Goal: Transaction & Acquisition: Purchase product/service

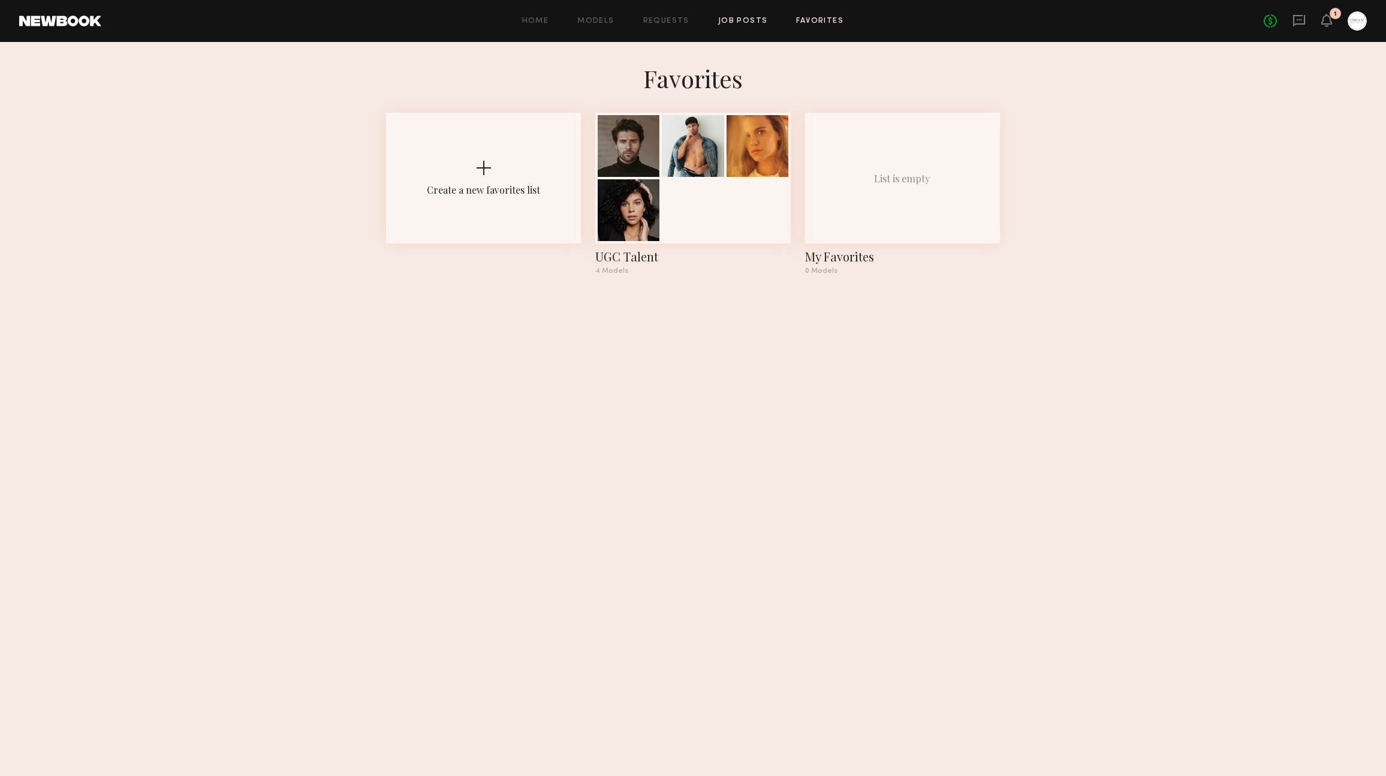
click at [756, 23] on link "Job Posts" at bounding box center [743, 21] width 50 height 8
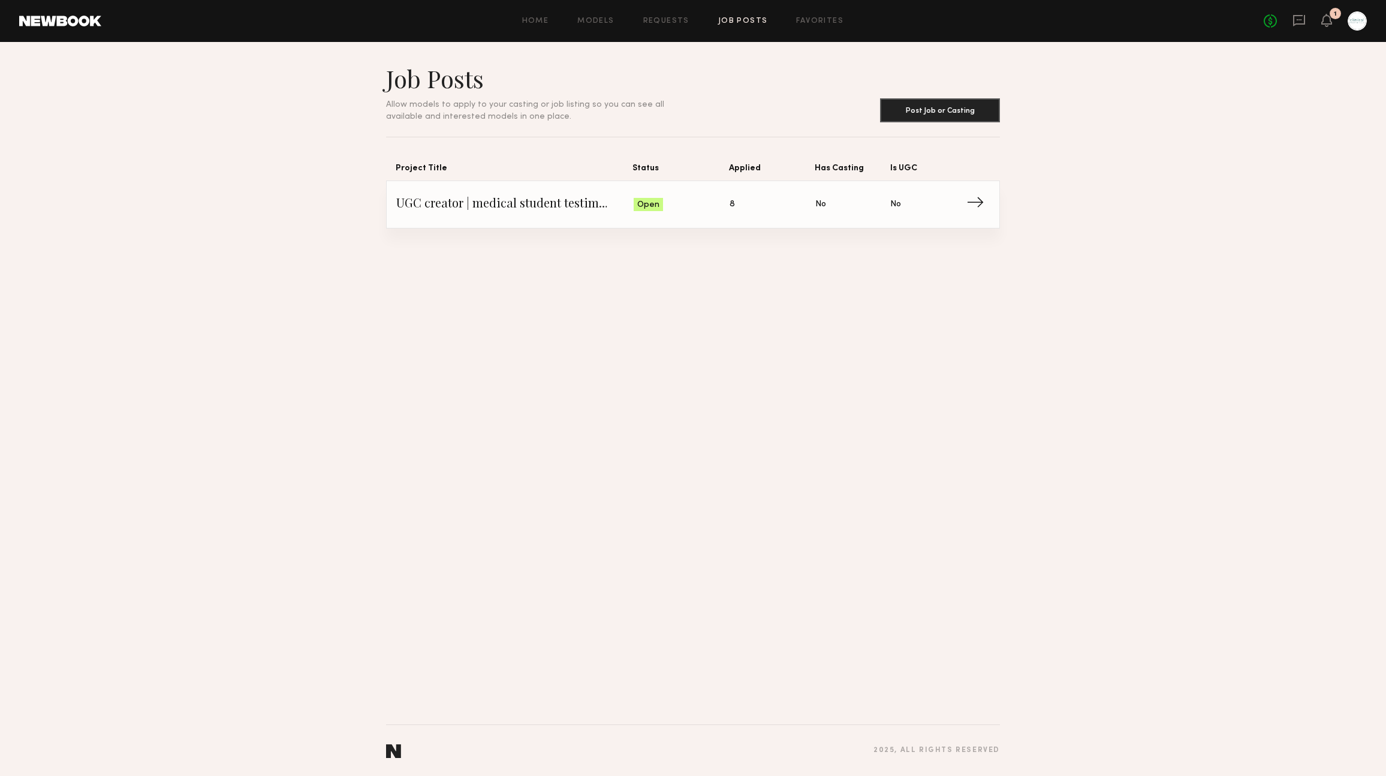
click at [977, 204] on span "→" at bounding box center [978, 204] width 25 height 18
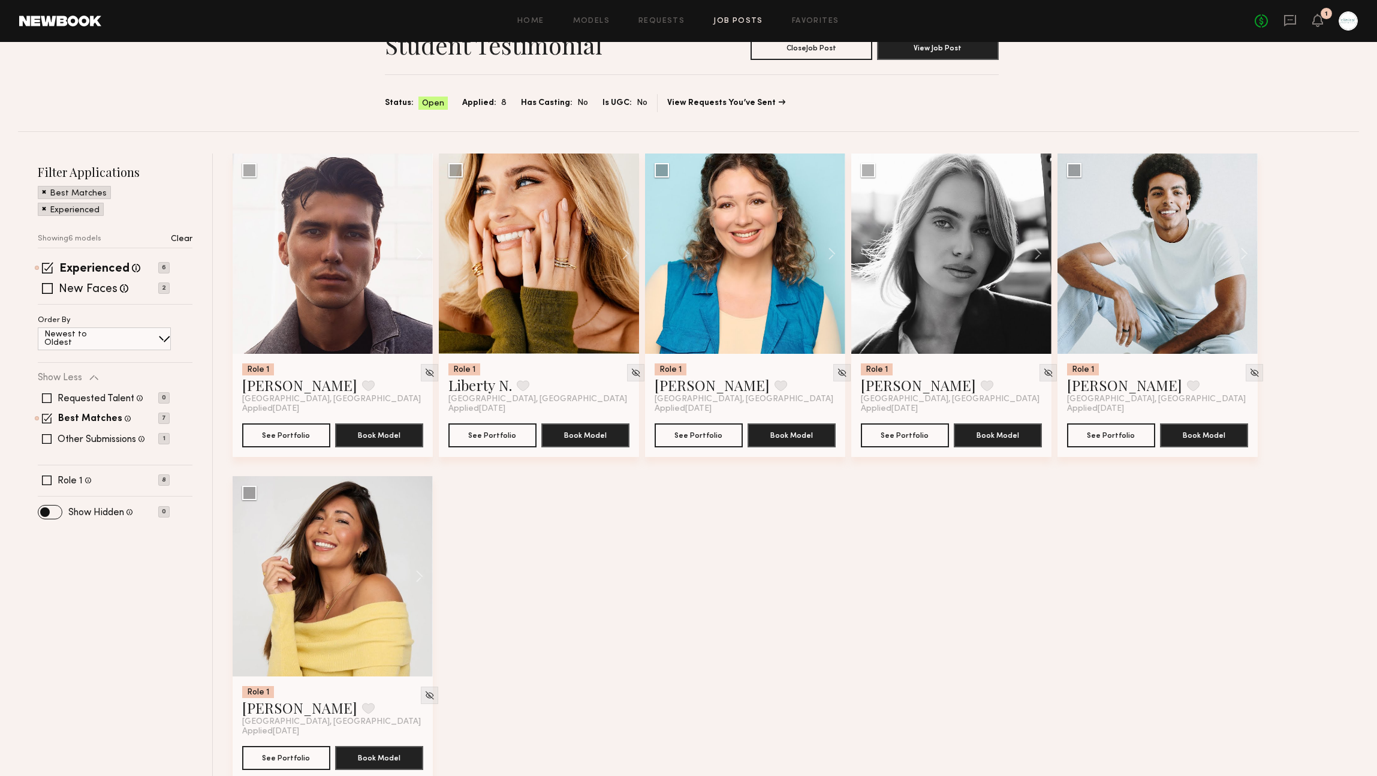
scroll to position [90, 0]
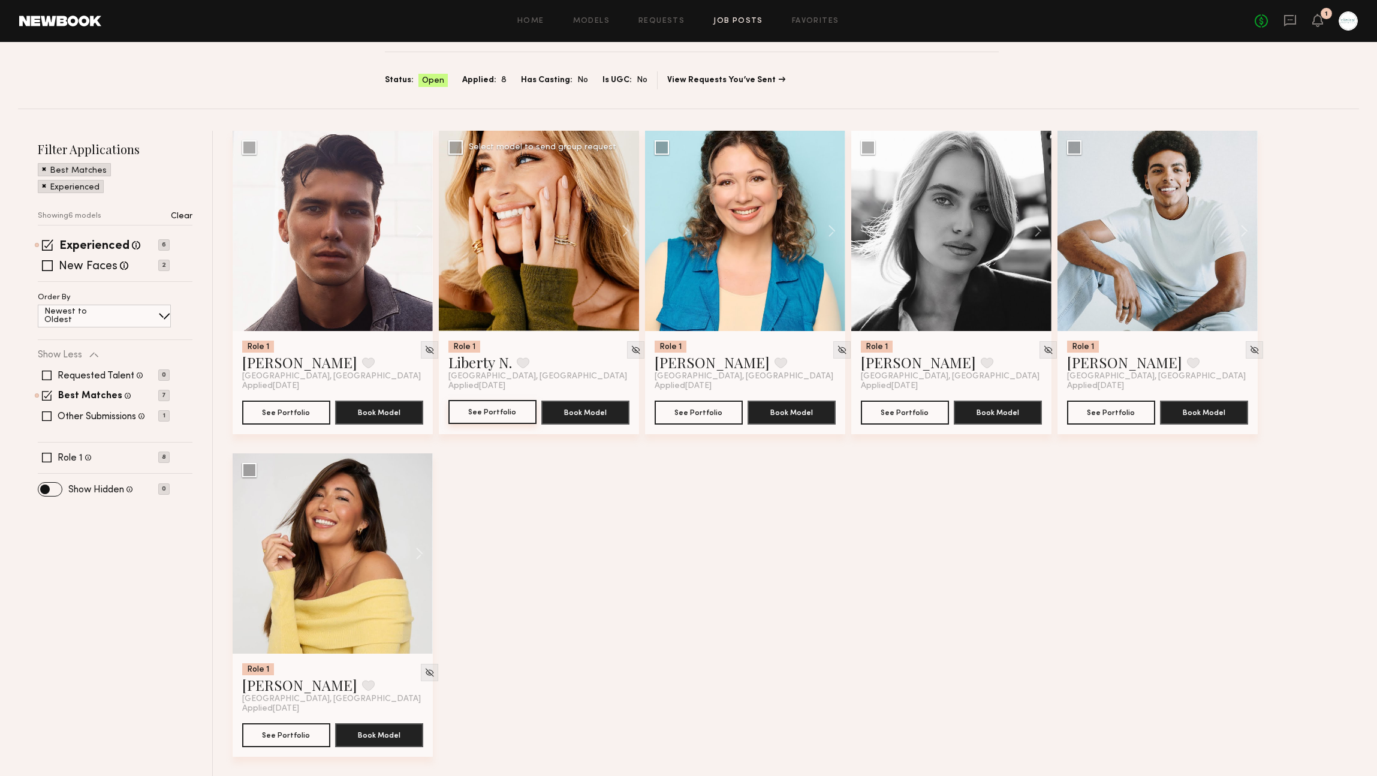
click at [501, 411] on button "See Portfolio" at bounding box center [492, 412] width 88 height 24
click at [1090, 414] on button "See Portfolio" at bounding box center [1111, 412] width 88 height 24
click at [287, 740] on button "See Portfolio" at bounding box center [286, 734] width 88 height 24
click at [320, 213] on div at bounding box center [333, 231] width 200 height 200
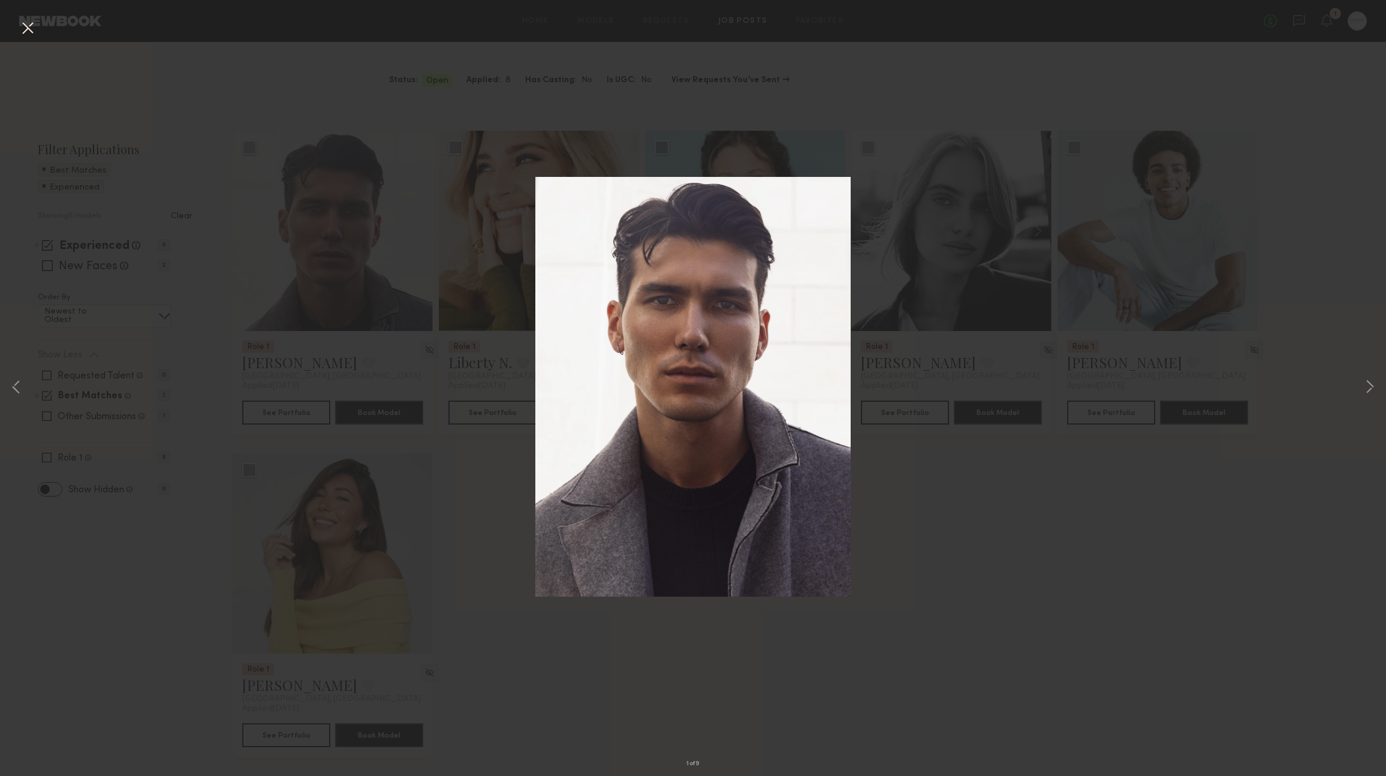
drag, startPoint x: 1040, startPoint y: 564, endPoint x: 1030, endPoint y: 545, distance: 21.5
click at [1039, 564] on div "1 of 9" at bounding box center [693, 388] width 1386 height 776
click at [281, 432] on div "1 of 9" at bounding box center [693, 388] width 1386 height 776
click at [288, 412] on div "1 of 9" at bounding box center [693, 388] width 1386 height 776
click at [37, 29] on button at bounding box center [27, 29] width 19 height 22
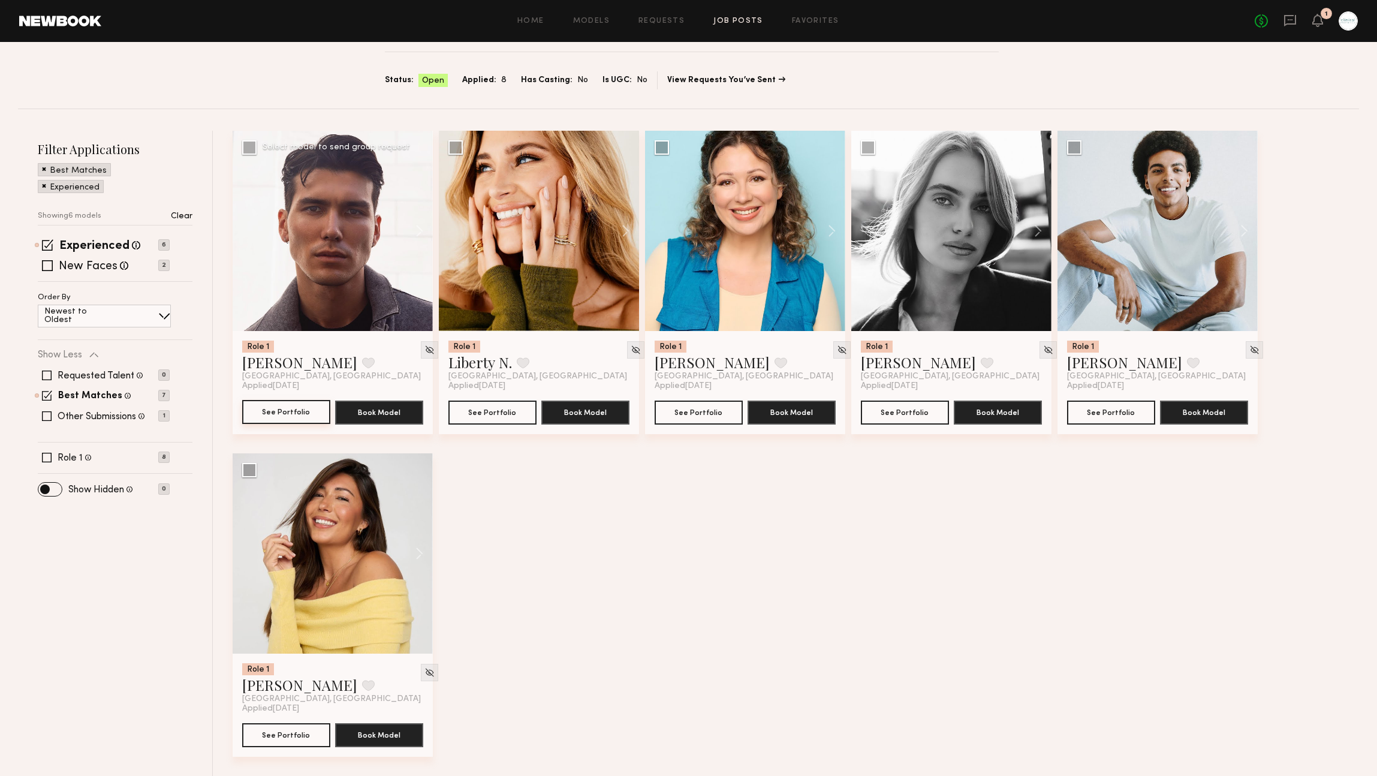
click at [282, 414] on button "See Portfolio" at bounding box center [286, 412] width 88 height 24
click at [963, 203] on div at bounding box center [951, 231] width 200 height 200
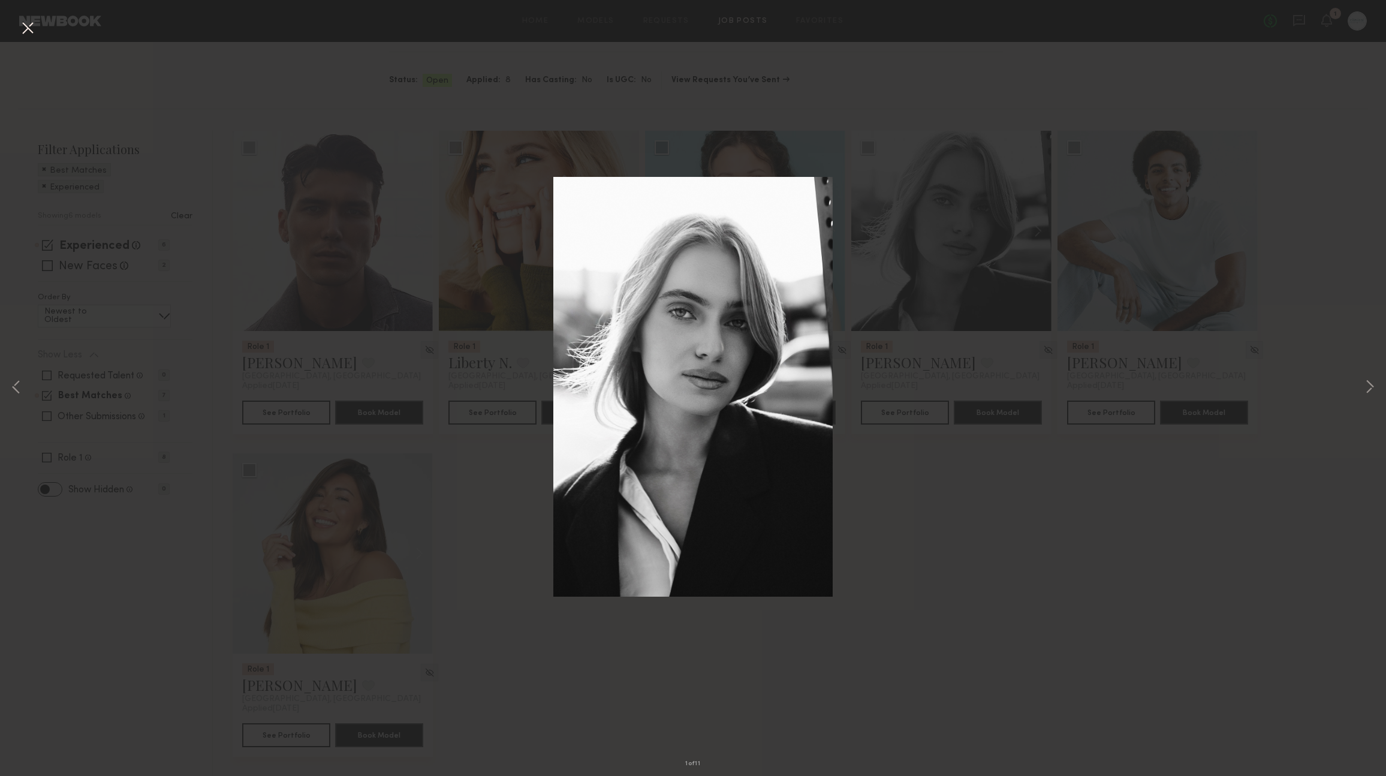
click at [1106, 597] on div "1 of 11" at bounding box center [693, 388] width 1386 height 776
click at [910, 341] on div "1 of 11" at bounding box center [693, 388] width 1386 height 776
click at [20, 28] on button at bounding box center [27, 29] width 19 height 22
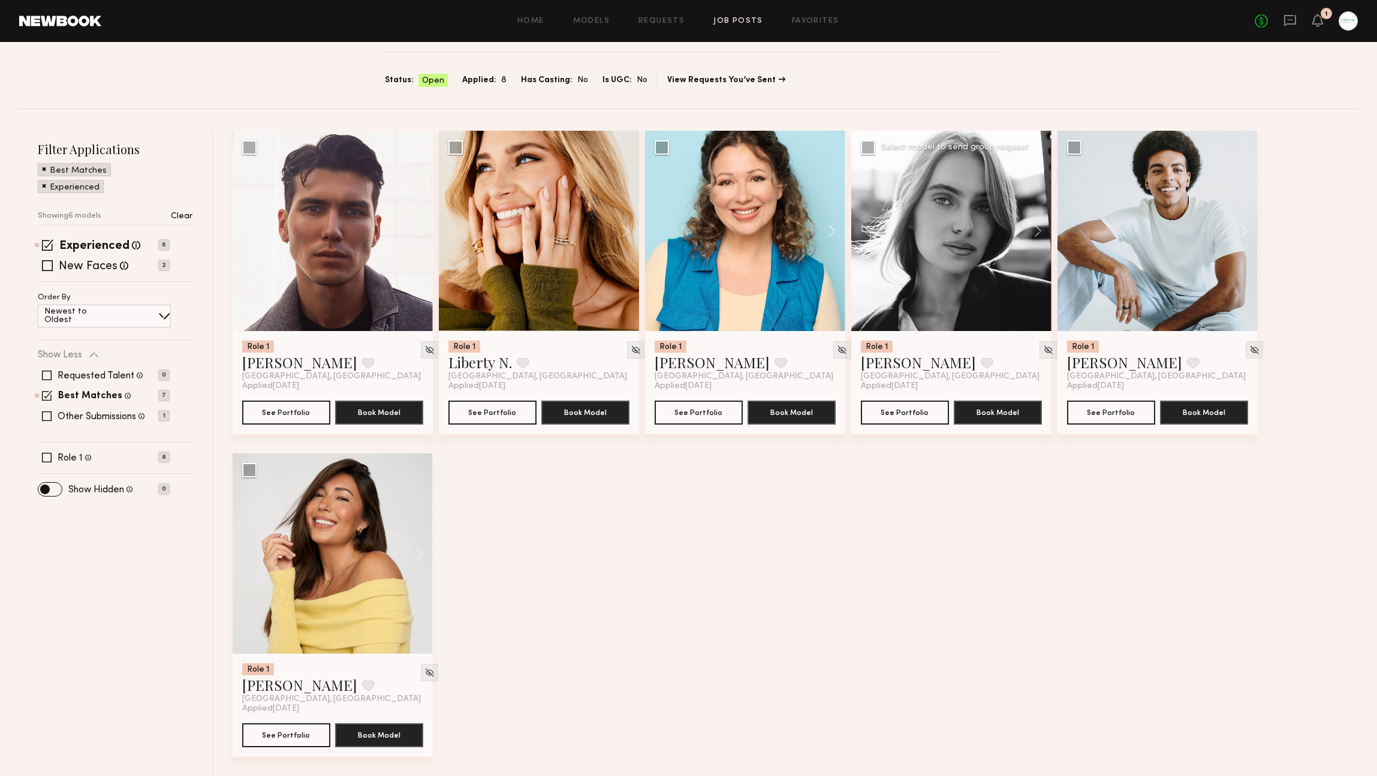
click at [893, 398] on div "Role 1 Anzhela D. Favorite Los Angeles, CA Applied 10/07/2025 See Portfolio Boo…" at bounding box center [951, 382] width 200 height 103
click at [893, 405] on button "See Portfolio" at bounding box center [905, 412] width 88 height 24
click at [1313, 27] on div "1" at bounding box center [1317, 21] width 11 height 15
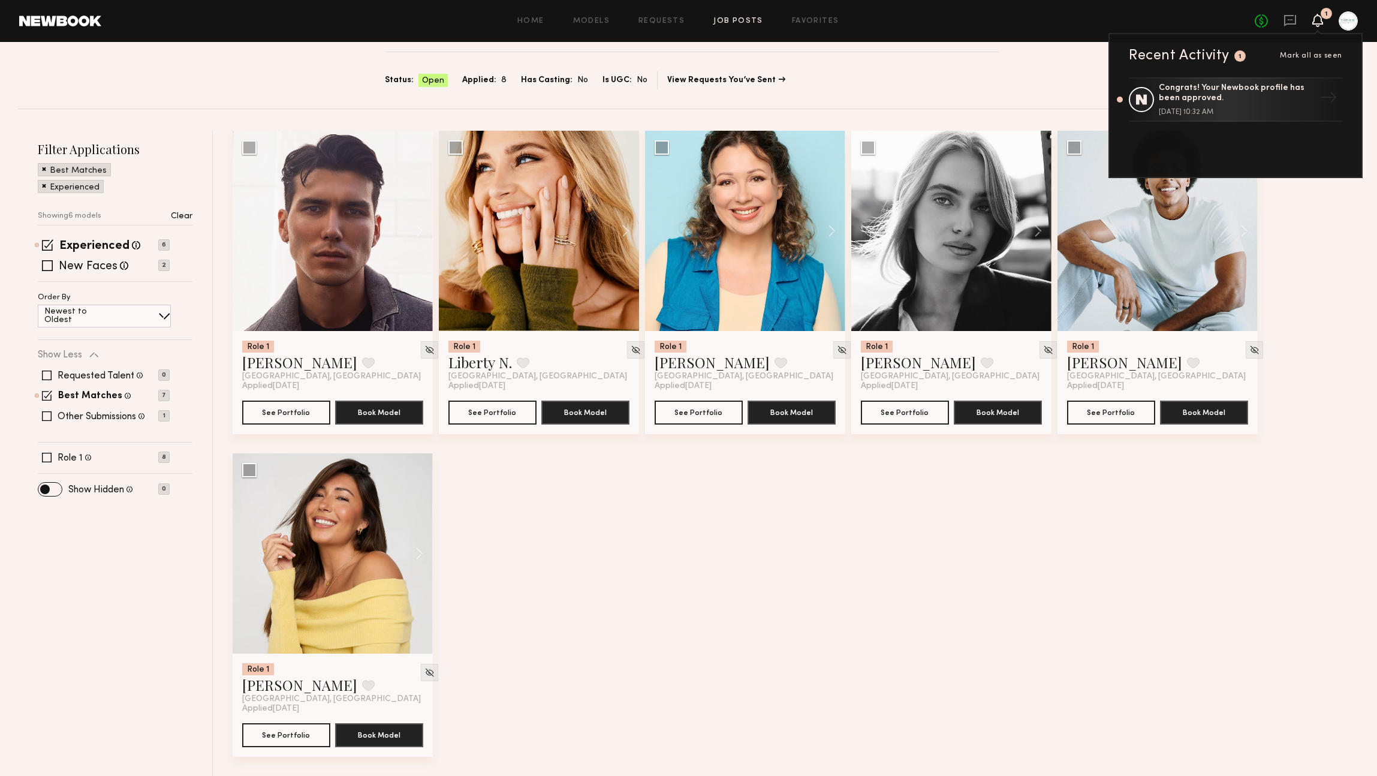
click at [761, 595] on div "Role 1 Tommy Y. Favorite Los Angeles, CA Applied 10/07/2025 See Portfolio Book …" at bounding box center [799, 453] width 1133 height 645
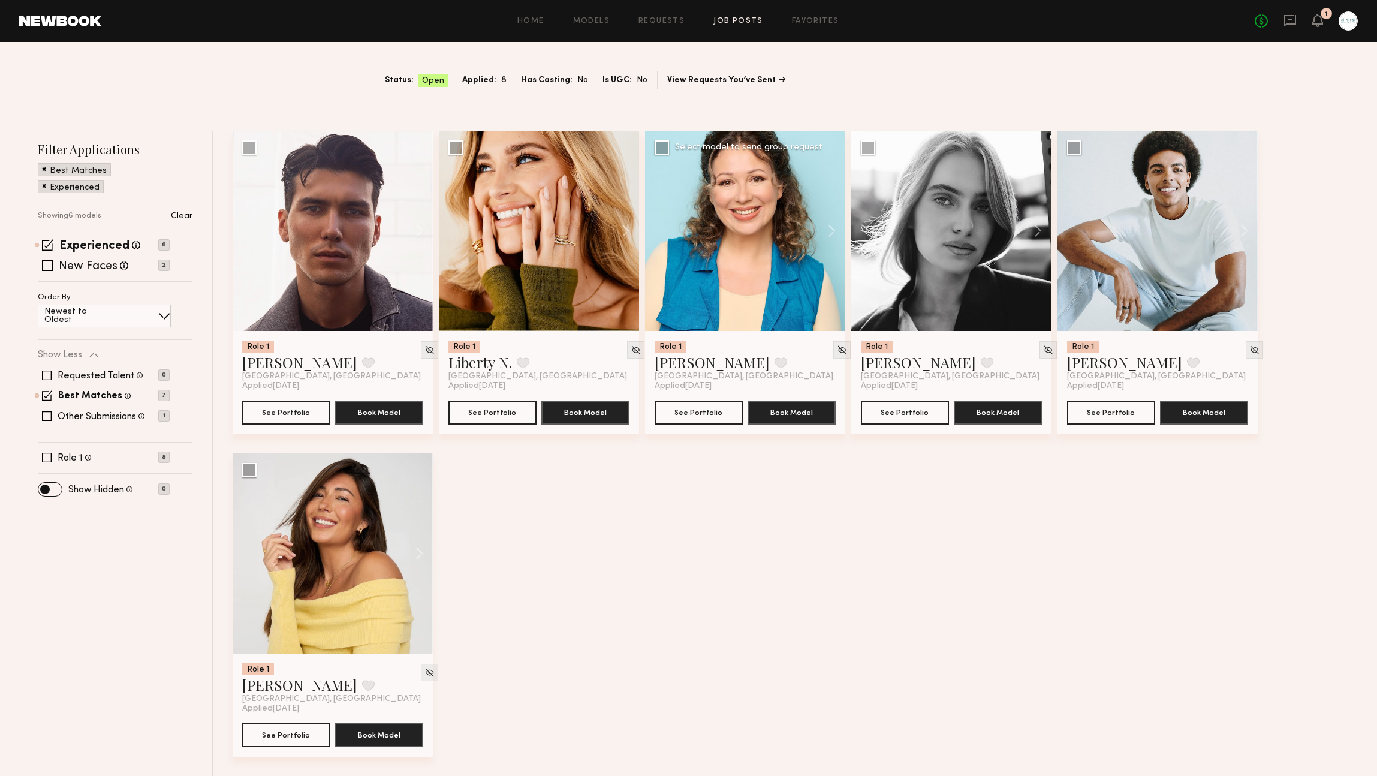
click at [719, 176] on div at bounding box center [745, 231] width 200 height 200
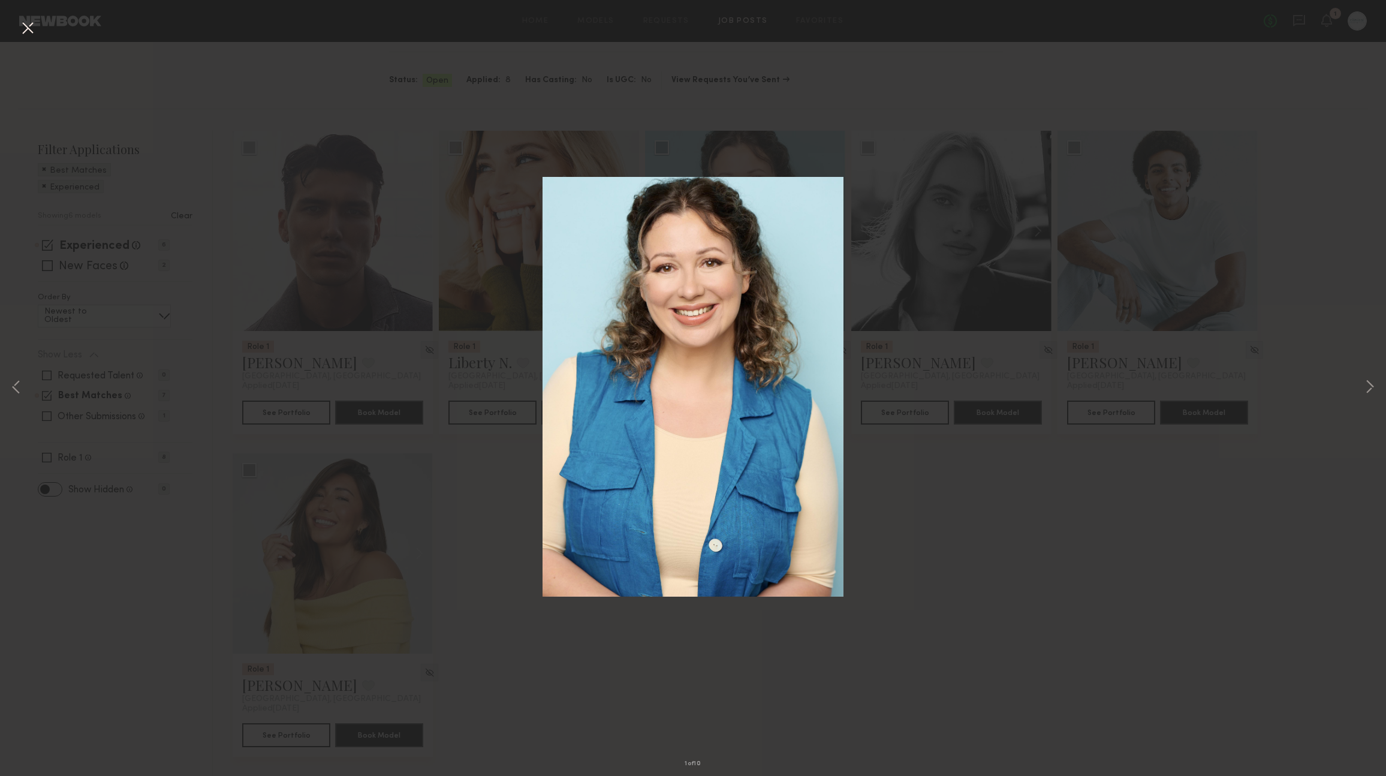
click at [1347, 109] on div "1 of 10" at bounding box center [693, 388] width 1386 height 776
click at [847, 651] on div "1 of 10" at bounding box center [693, 388] width 1386 height 776
click at [26, 25] on button at bounding box center [27, 29] width 19 height 22
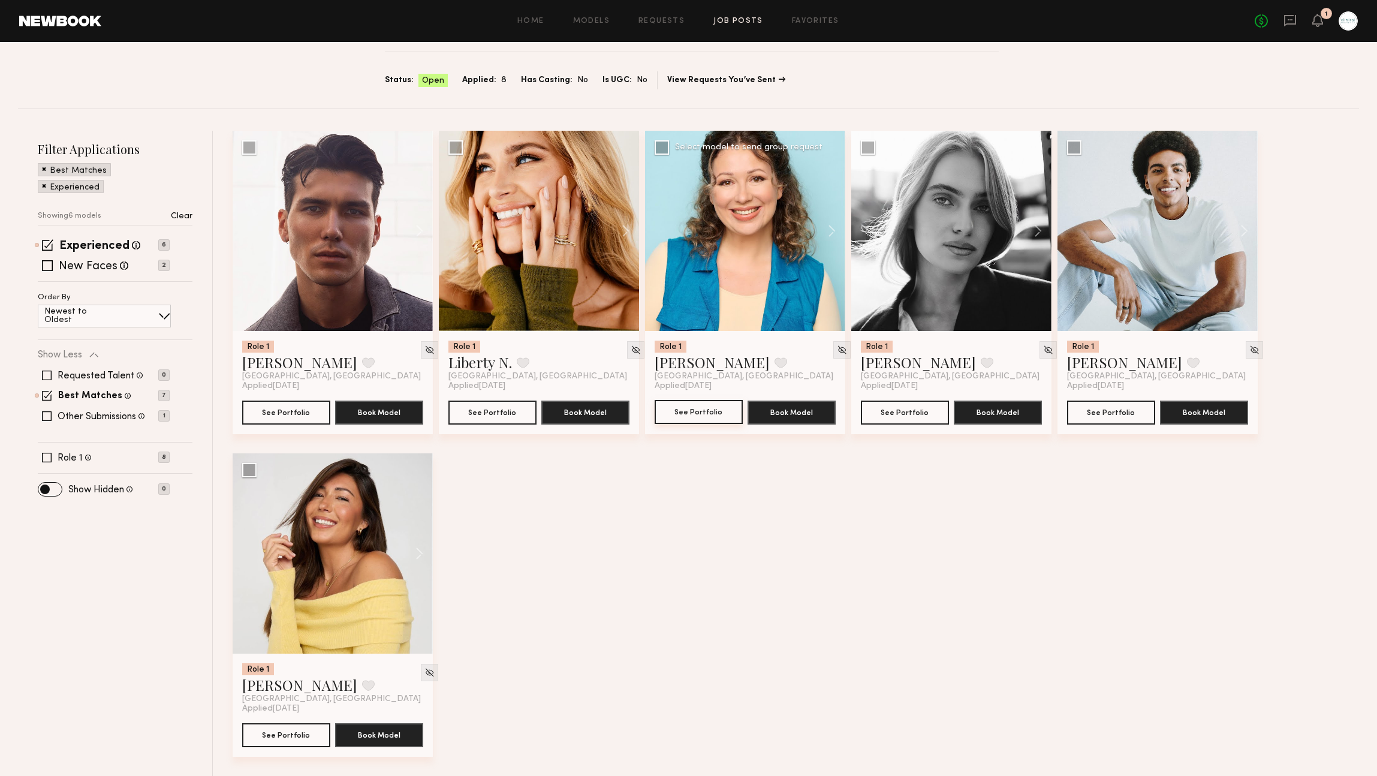
click at [675, 411] on button "See Portfolio" at bounding box center [699, 412] width 88 height 24
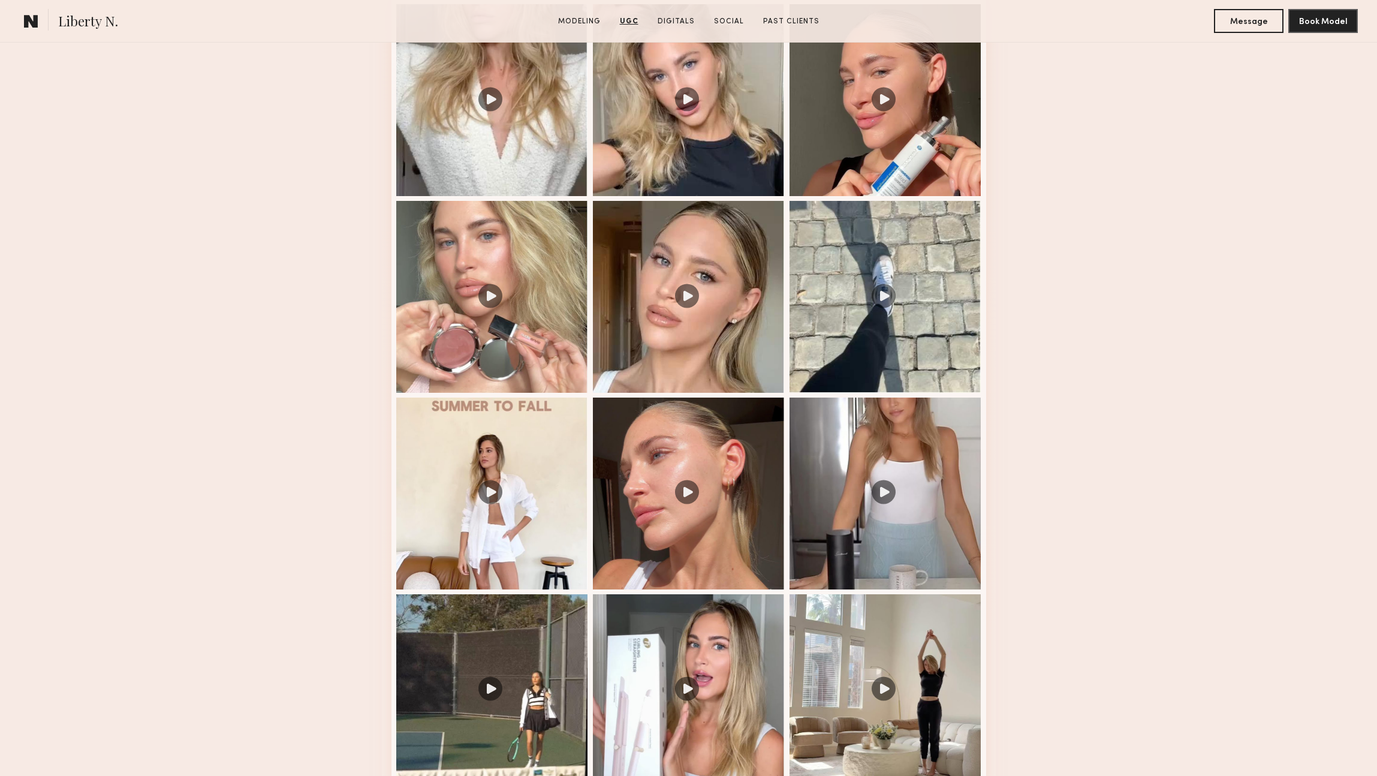
scroll to position [1364, 0]
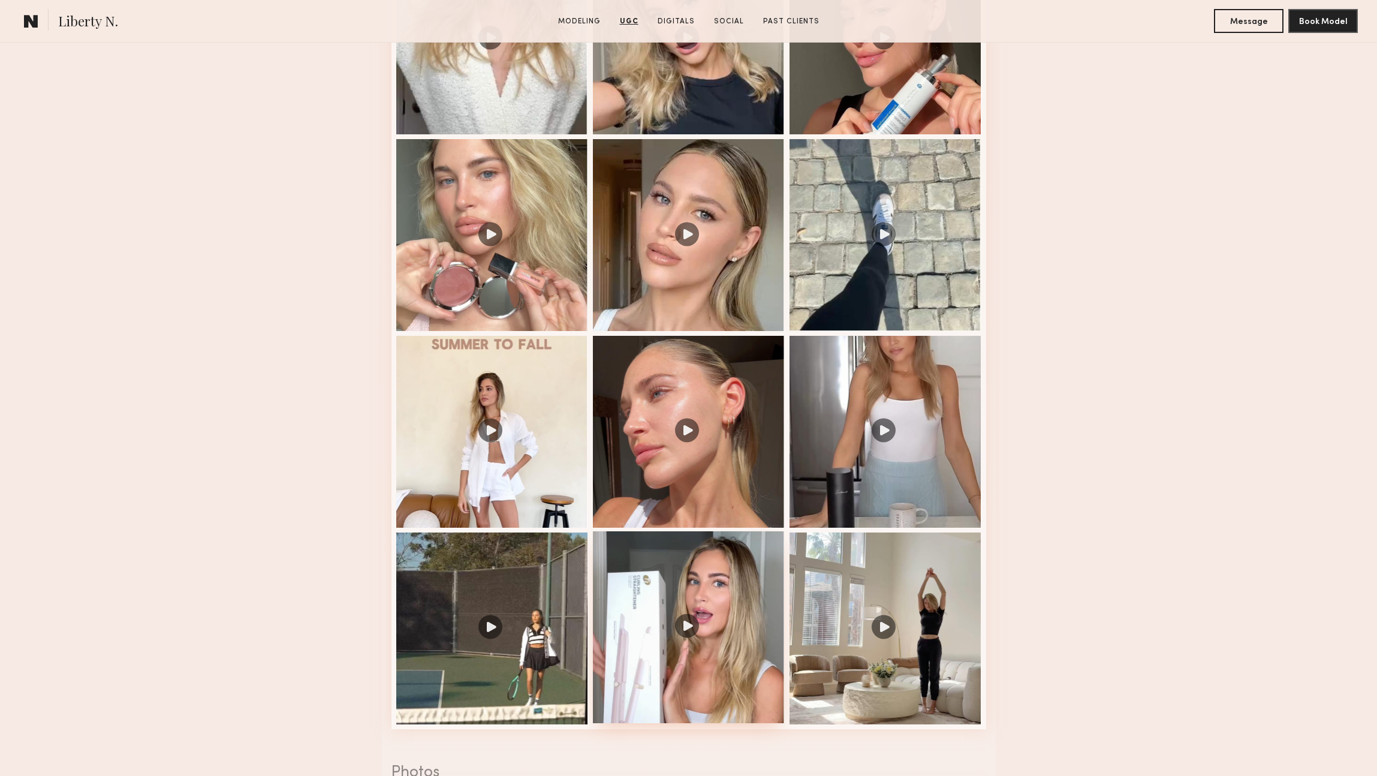
click at [678, 644] on div at bounding box center [689, 627] width 192 height 192
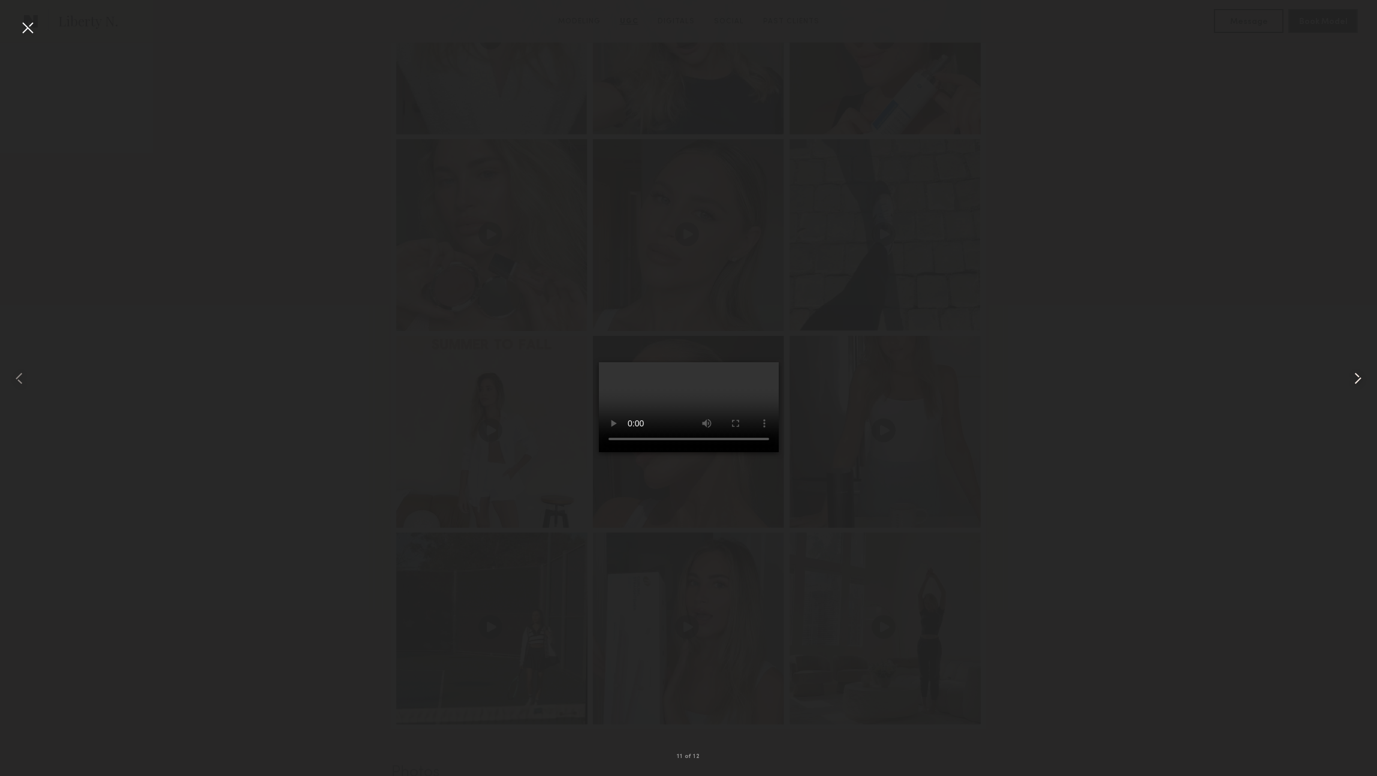
click at [1355, 377] on common-icon at bounding box center [1357, 378] width 19 height 19
click at [1354, 378] on common-icon at bounding box center [1357, 378] width 19 height 19
click at [1351, 22] on div at bounding box center [1349, 378] width 55 height 718
click at [29, 25] on div at bounding box center [27, 27] width 19 height 19
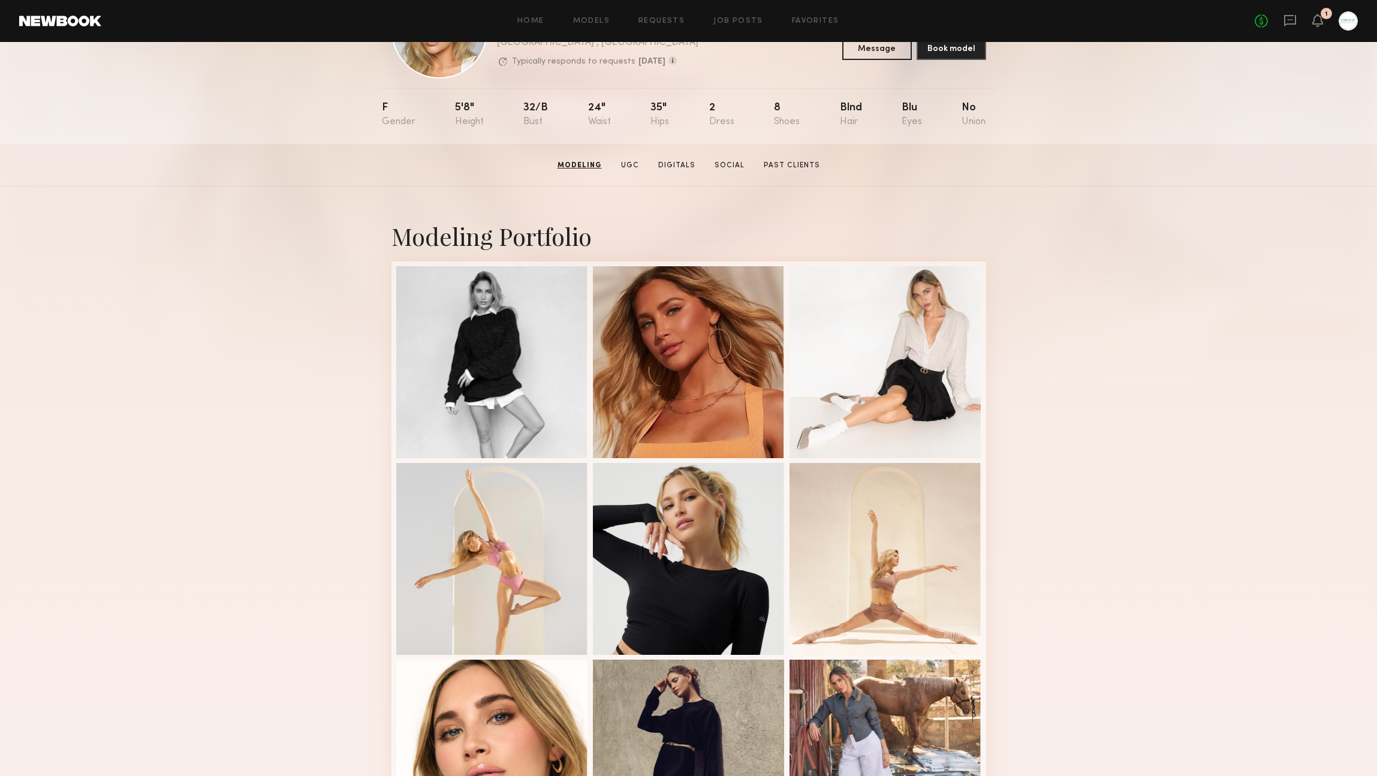
scroll to position [0, 0]
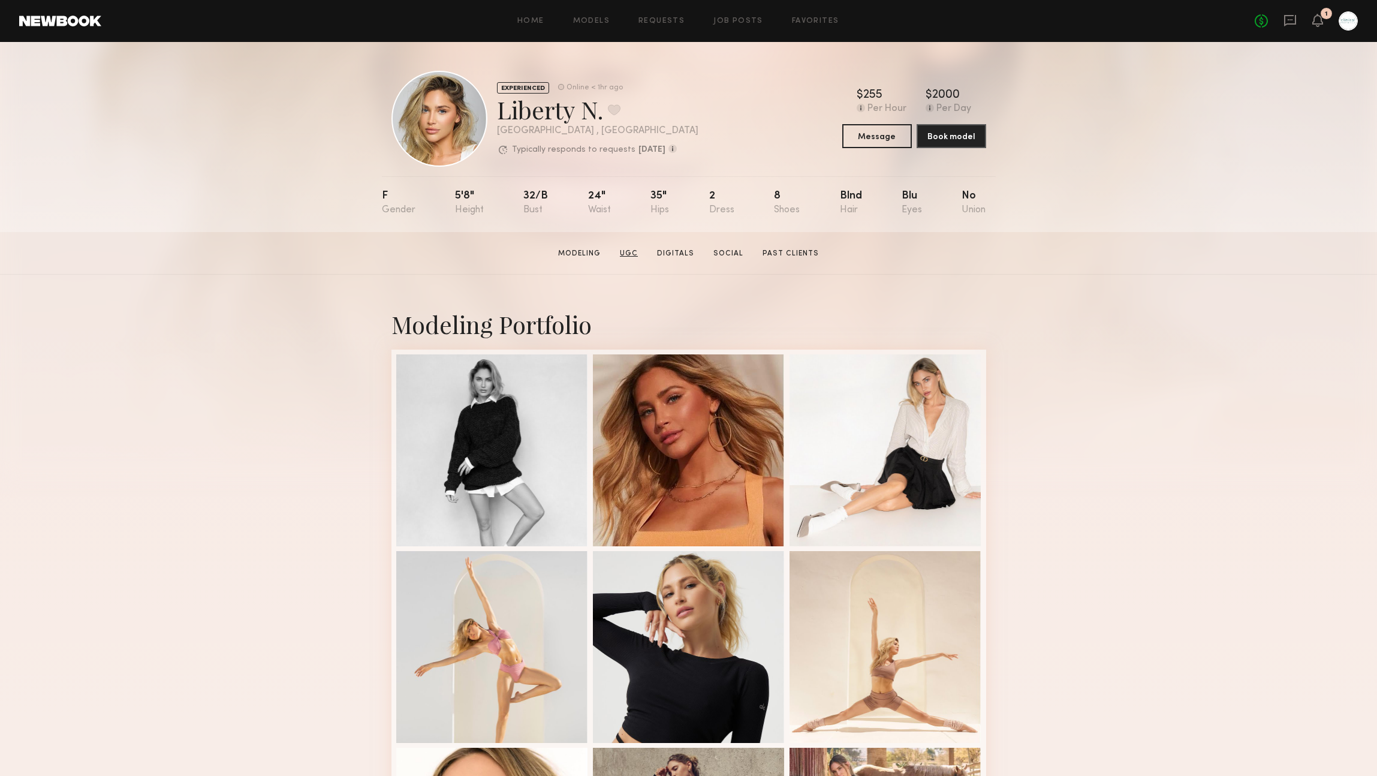
click at [631, 254] on link "UGC" at bounding box center [629, 253] width 28 height 11
click at [727, 258] on link "Social" at bounding box center [729, 253] width 40 height 11
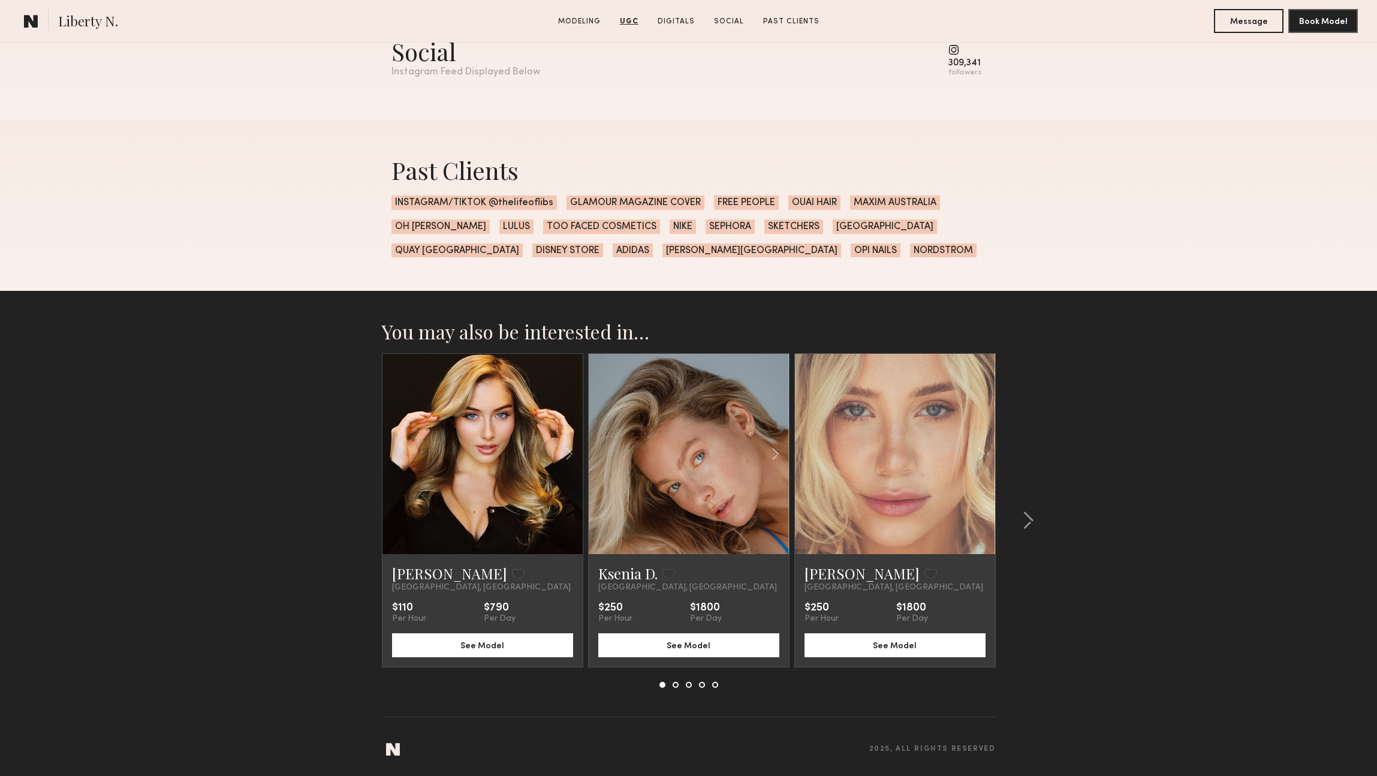
scroll to position [3283, 0]
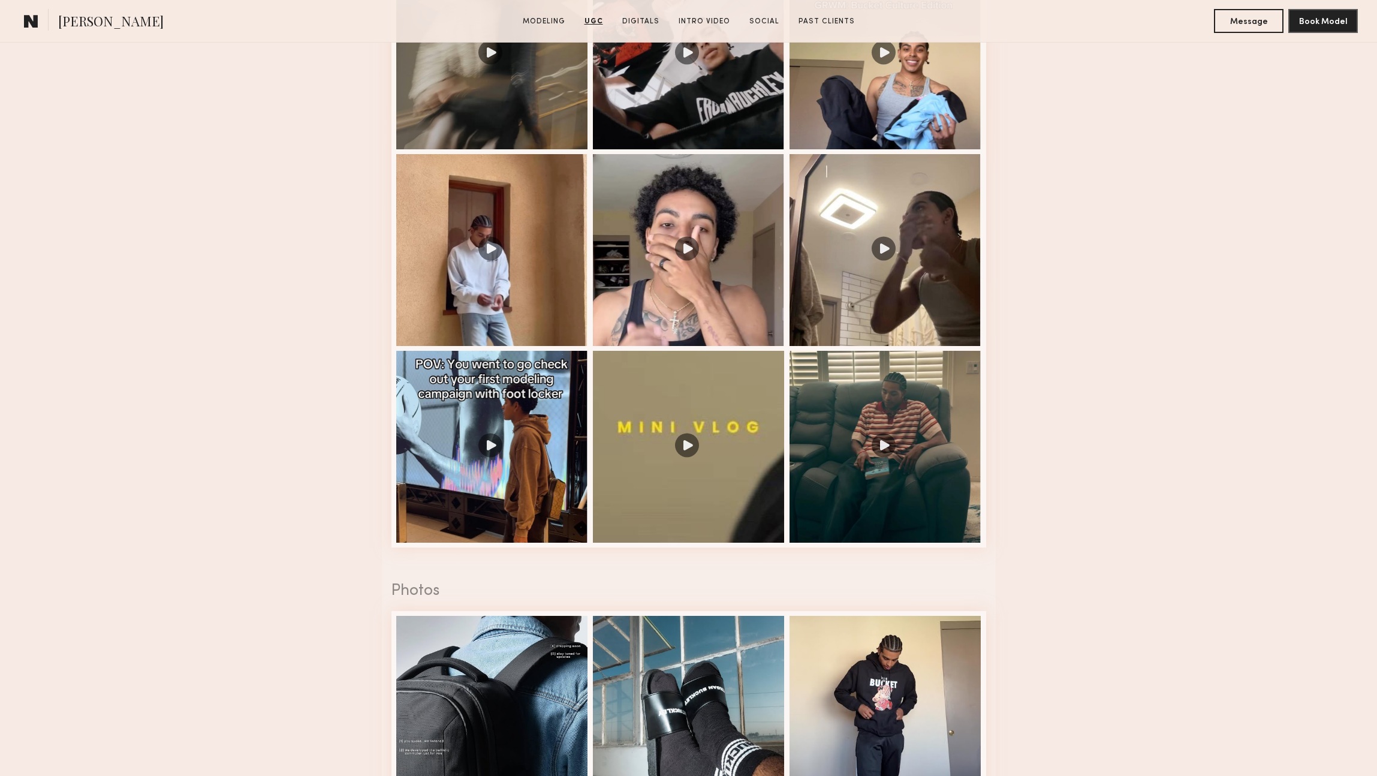
scroll to position [1098, 0]
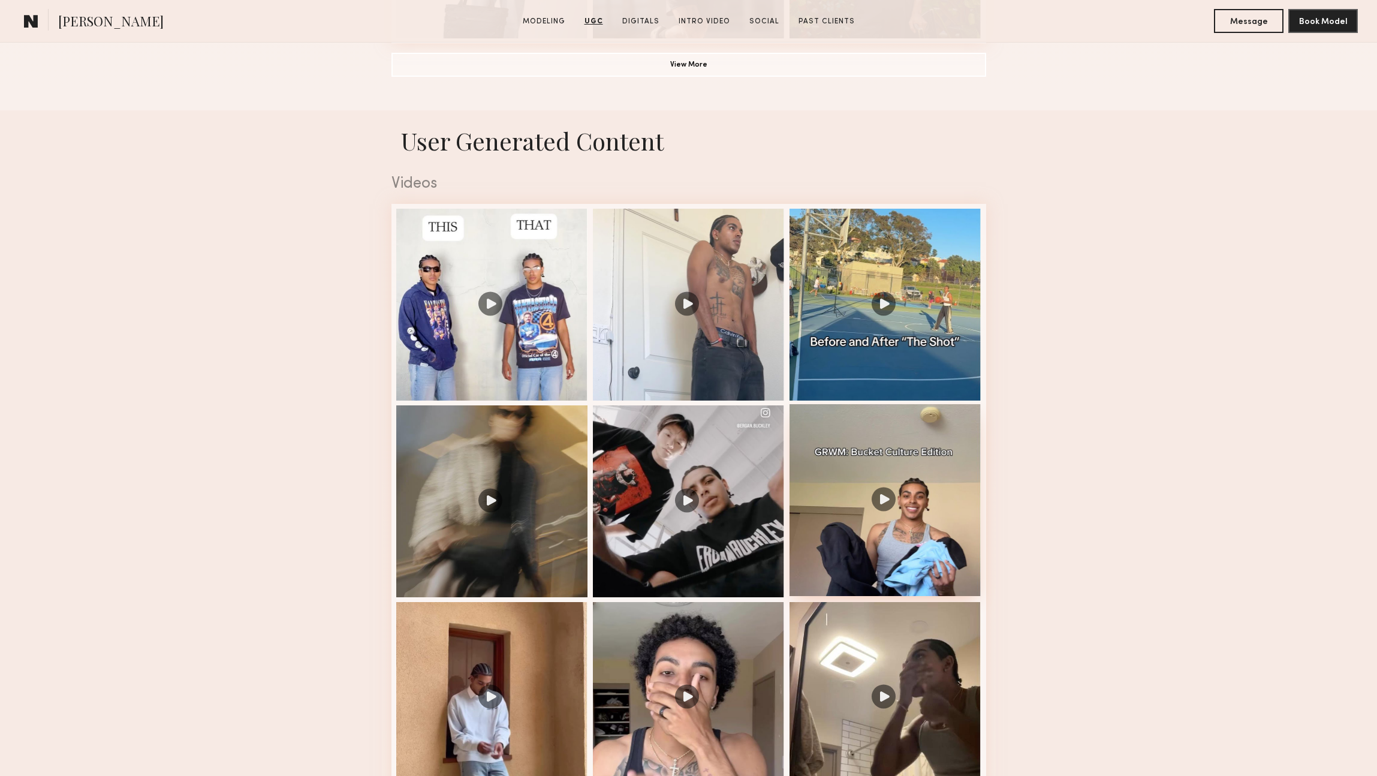
click at [919, 479] on div at bounding box center [886, 500] width 192 height 192
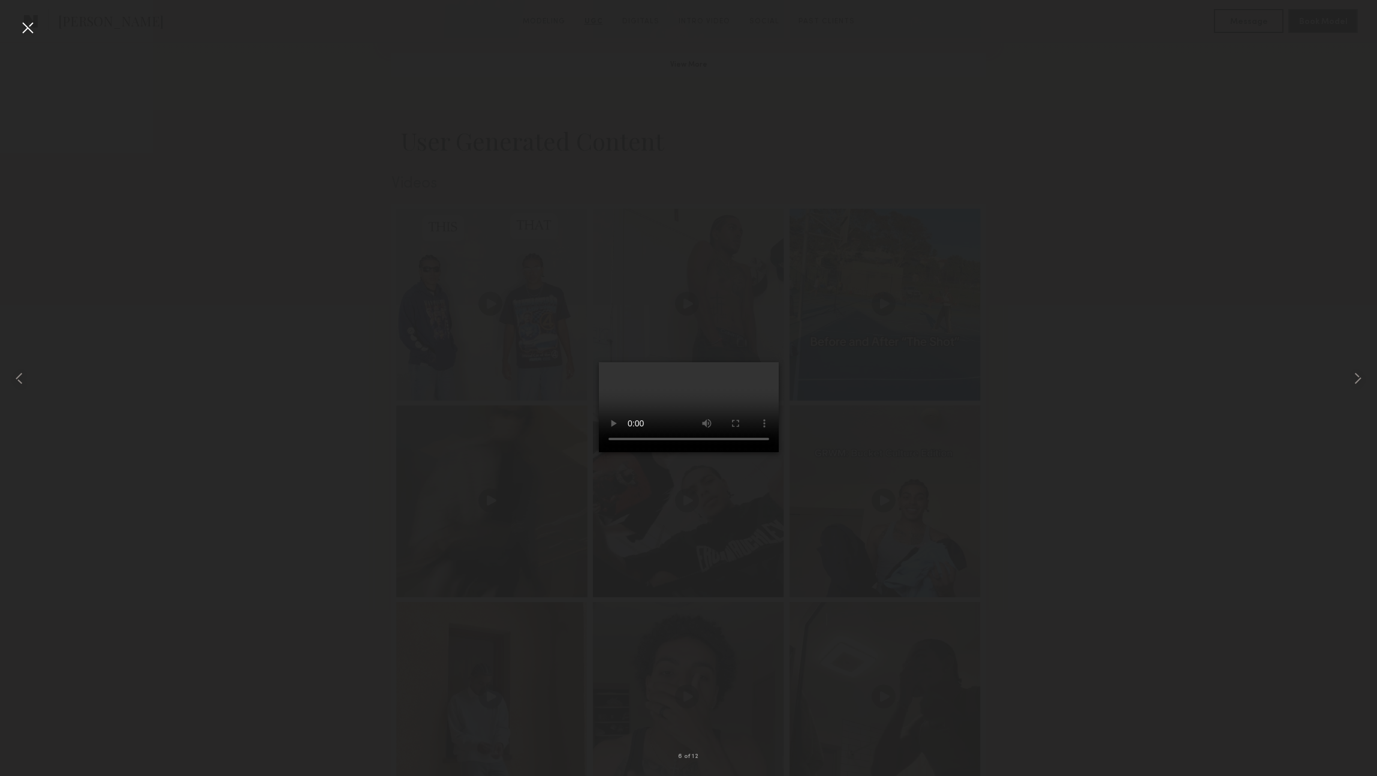
click at [28, 16] on nb-gallery-light "6 of 12" at bounding box center [688, 388] width 1377 height 776
click at [28, 25] on div at bounding box center [27, 27] width 19 height 19
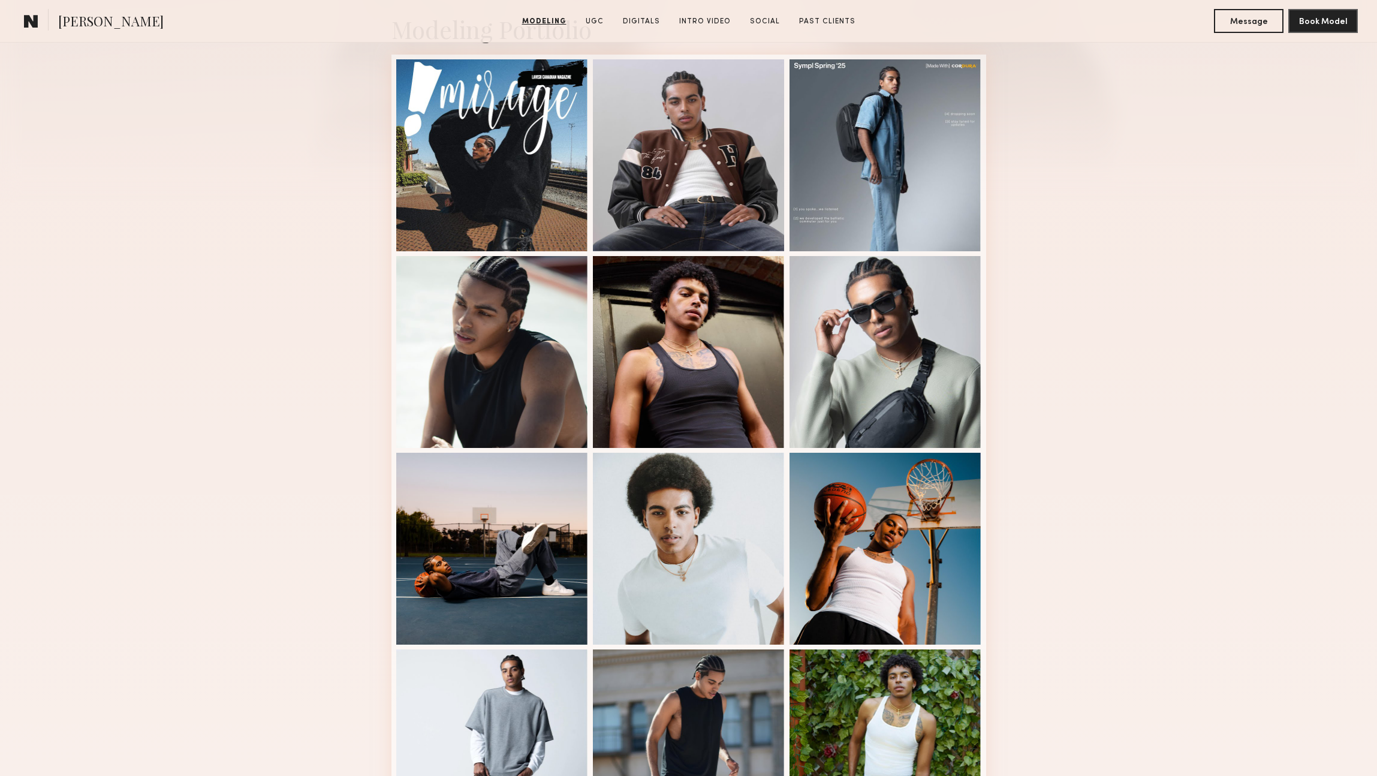
scroll to position [0, 0]
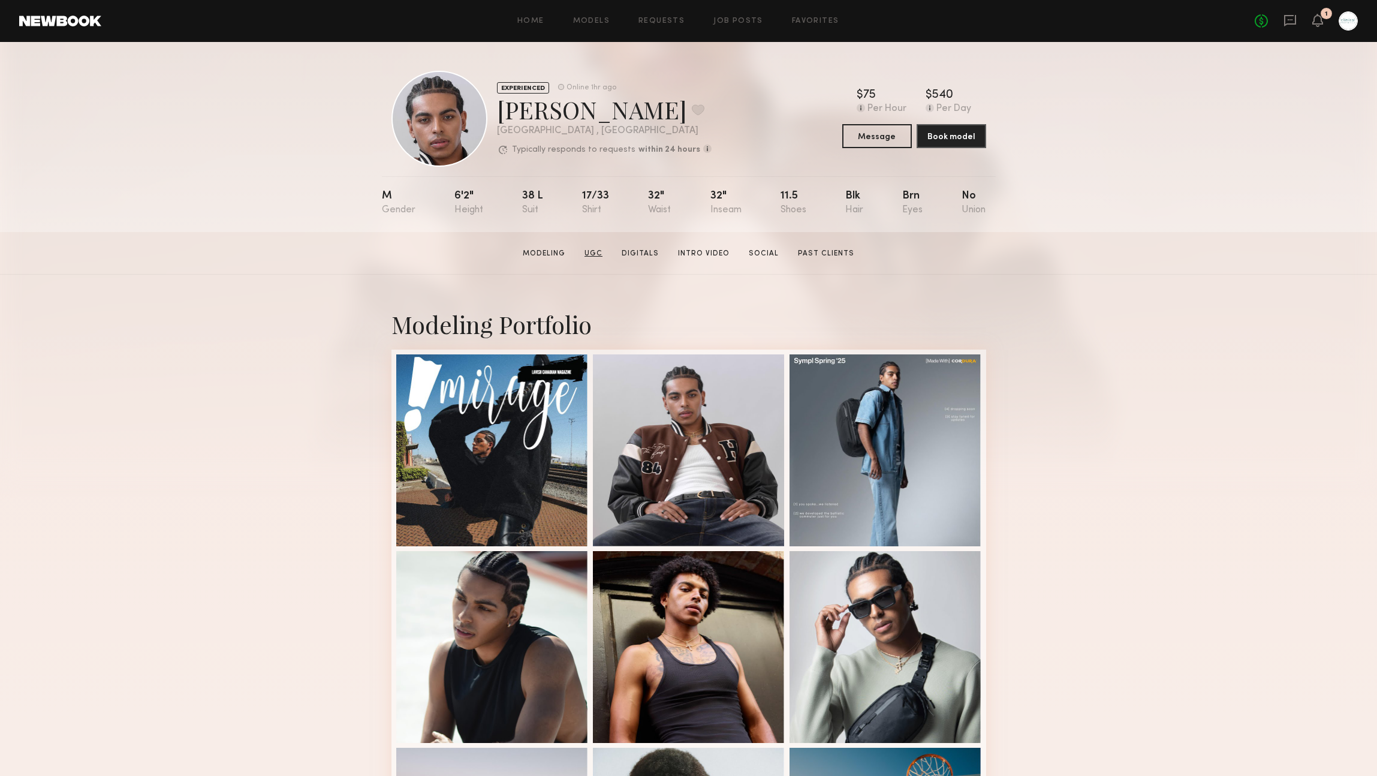
click at [607, 256] on link "UGC" at bounding box center [594, 253] width 28 height 11
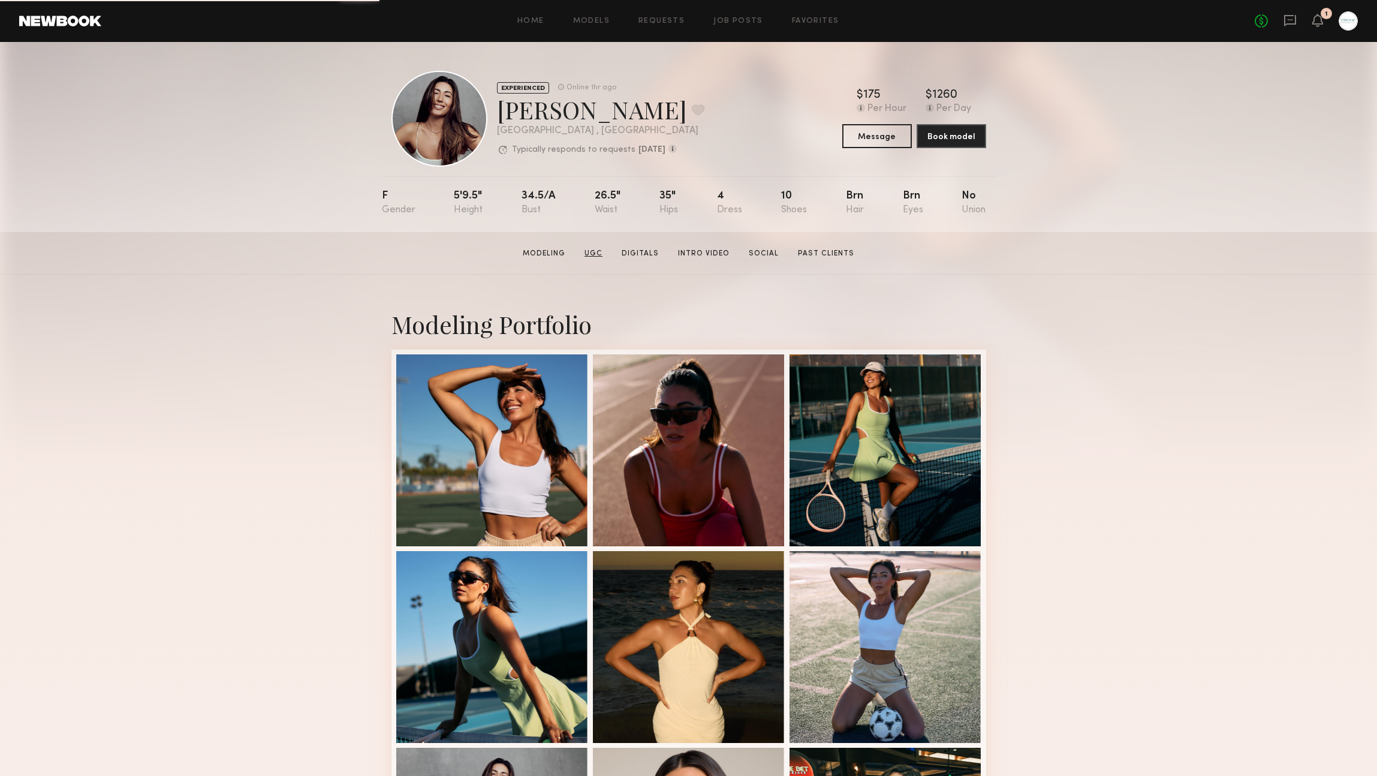
click at [591, 254] on link "UGC" at bounding box center [594, 253] width 28 height 11
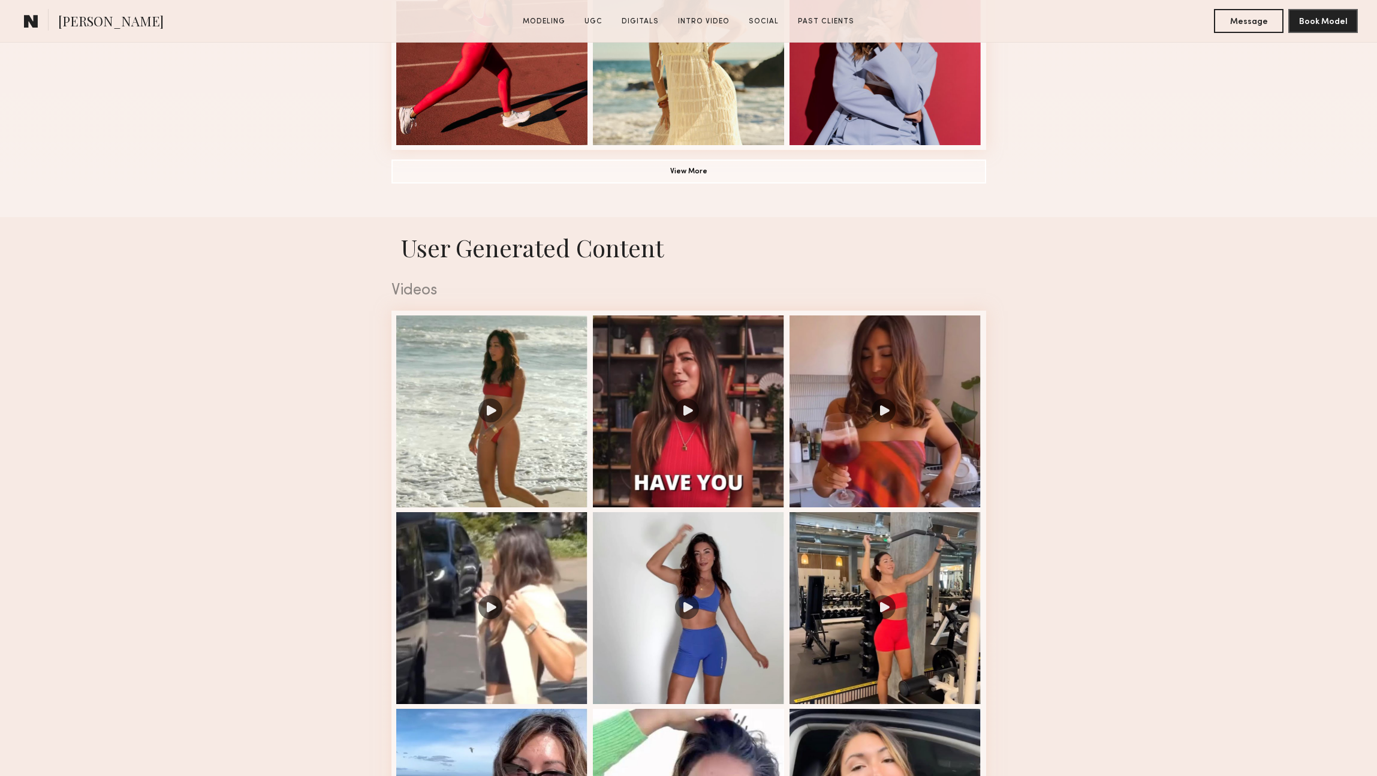
scroll to position [1136, 0]
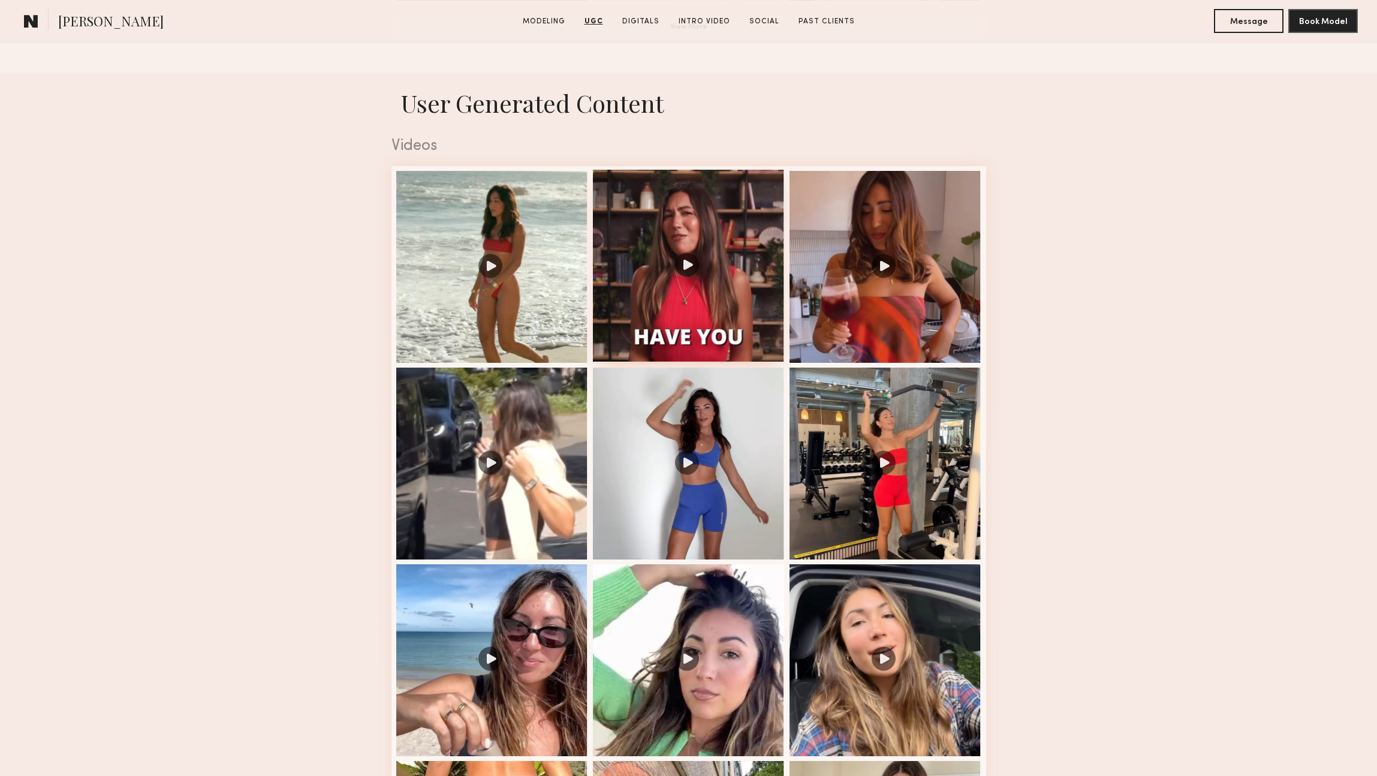
click at [654, 227] on div at bounding box center [689, 266] width 192 height 192
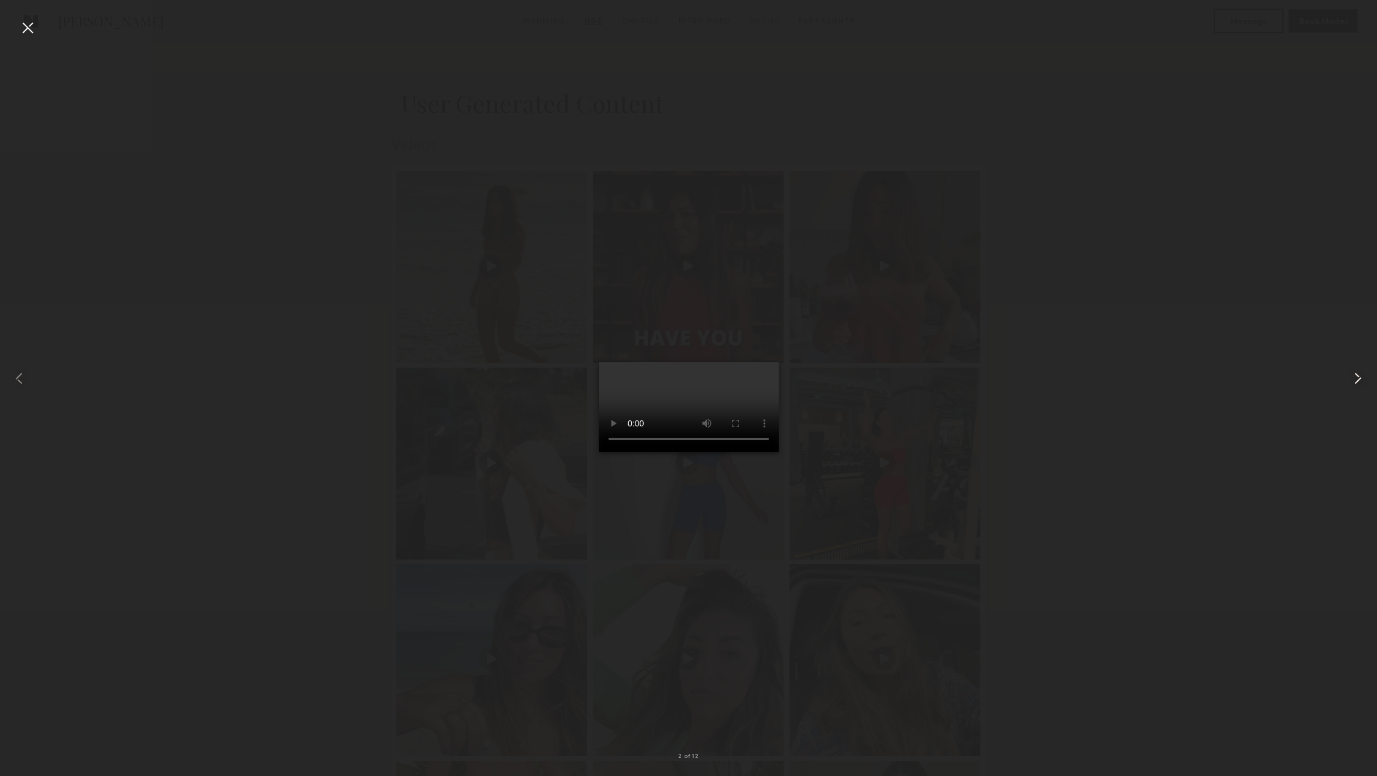
click at [1357, 373] on common-icon at bounding box center [1357, 378] width 19 height 19
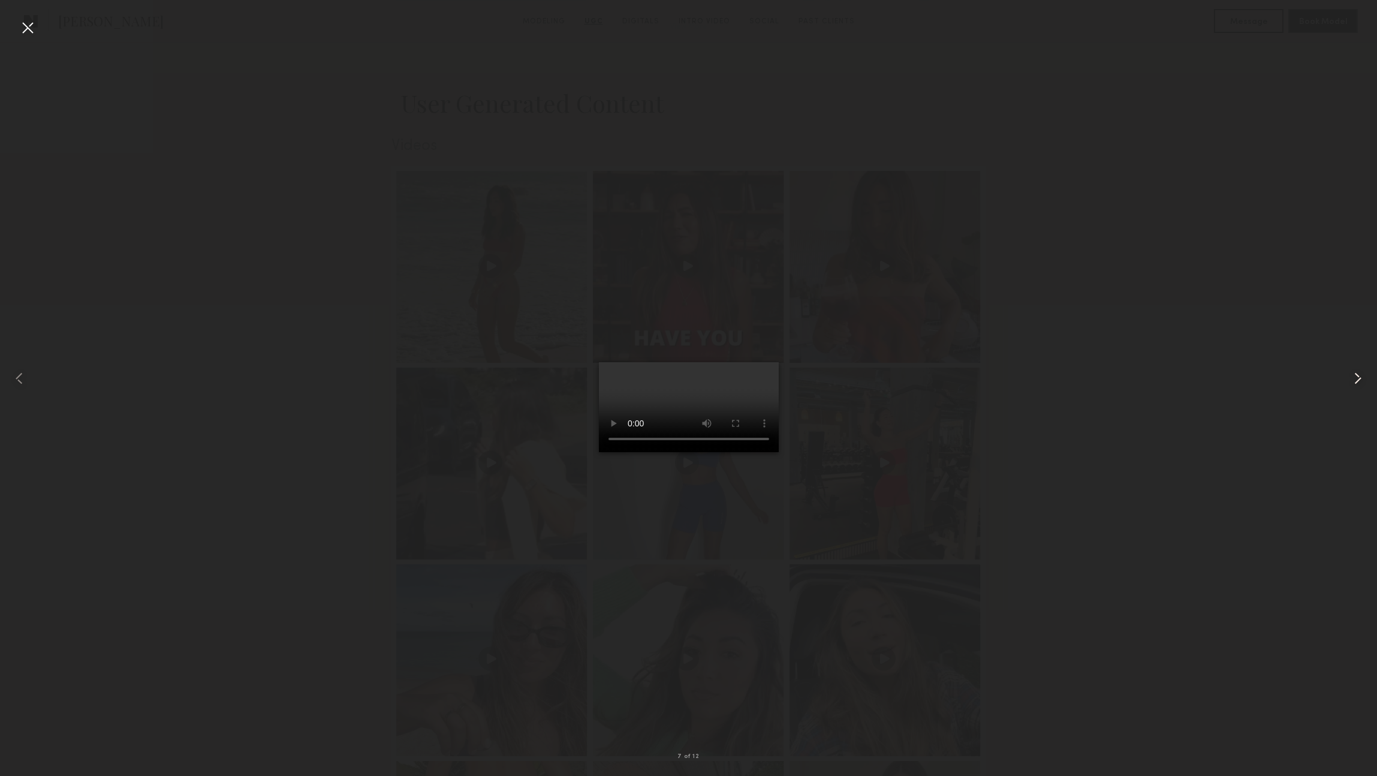
click at [1357, 373] on common-icon at bounding box center [1357, 378] width 19 height 19
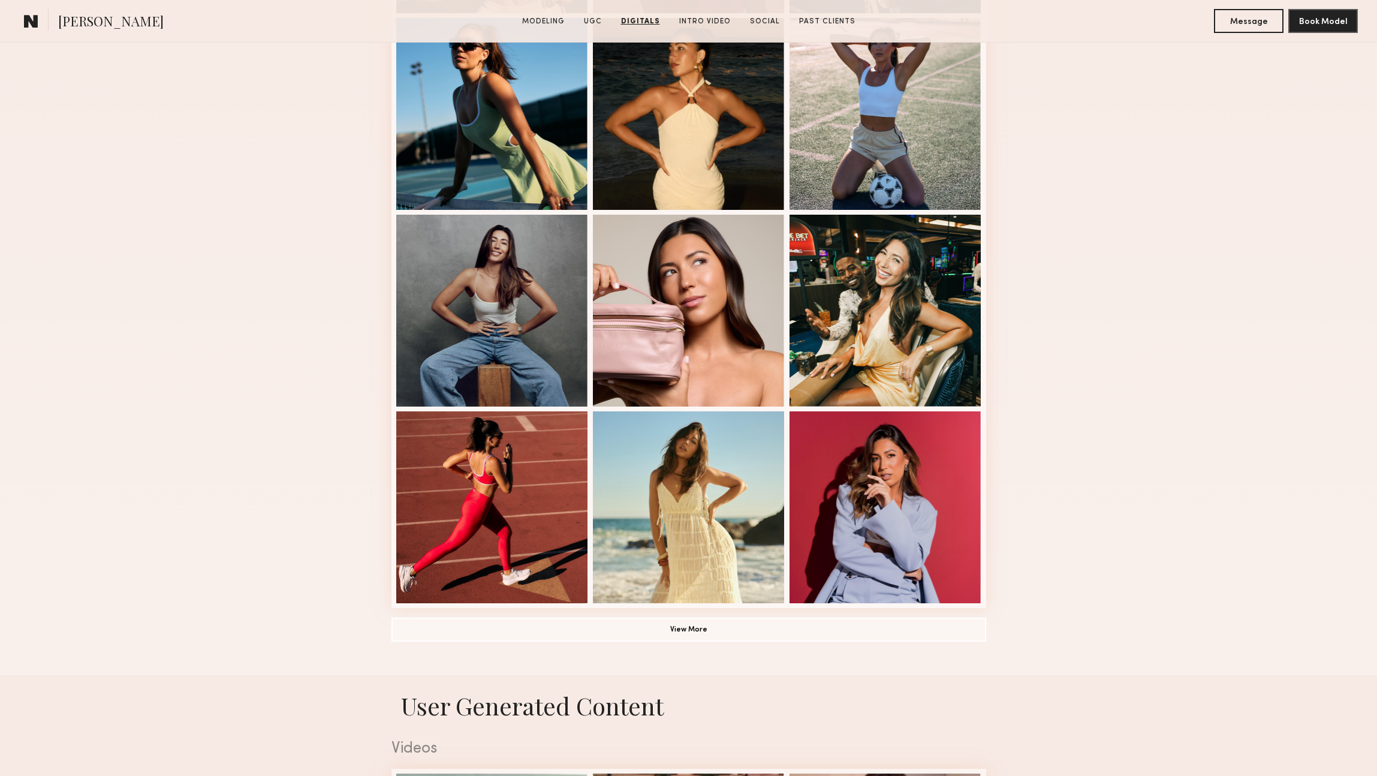
scroll to position [0, 0]
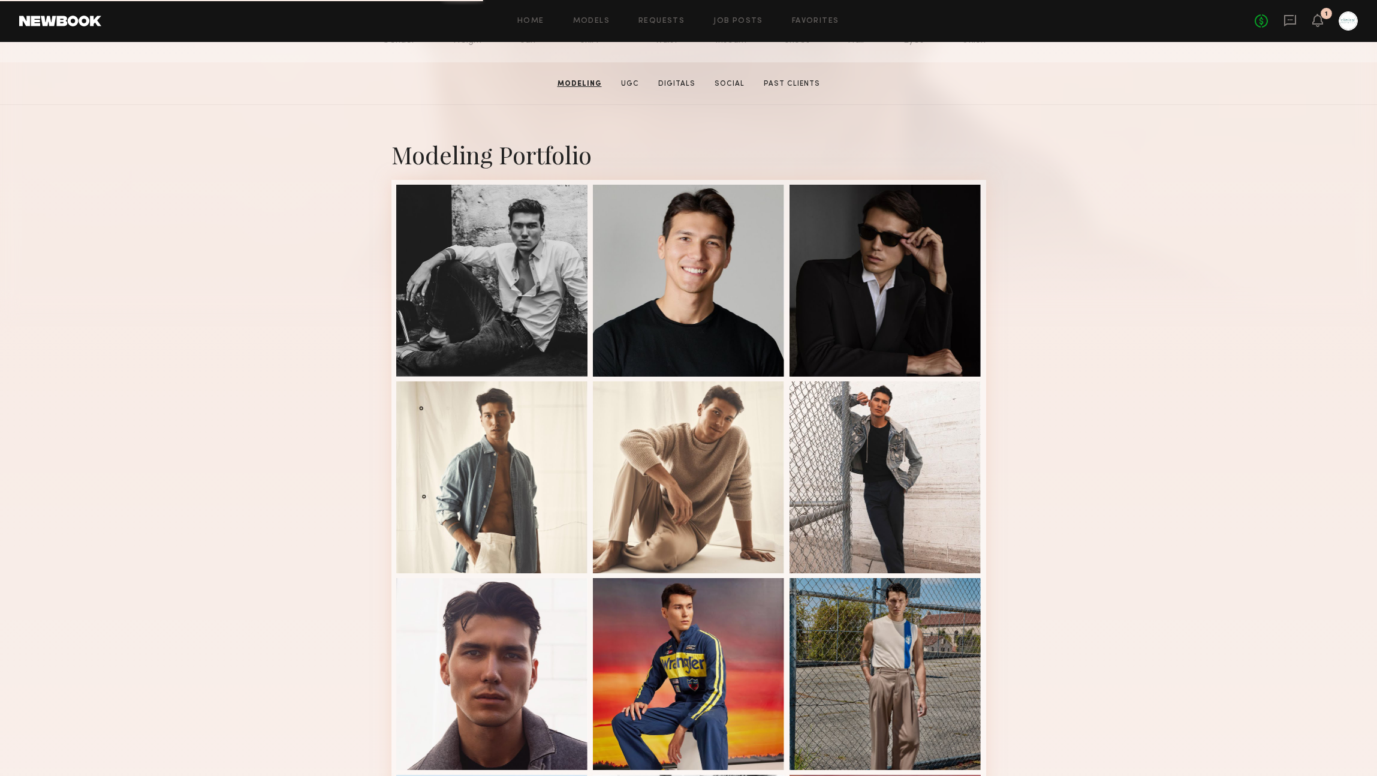
scroll to position [55, 0]
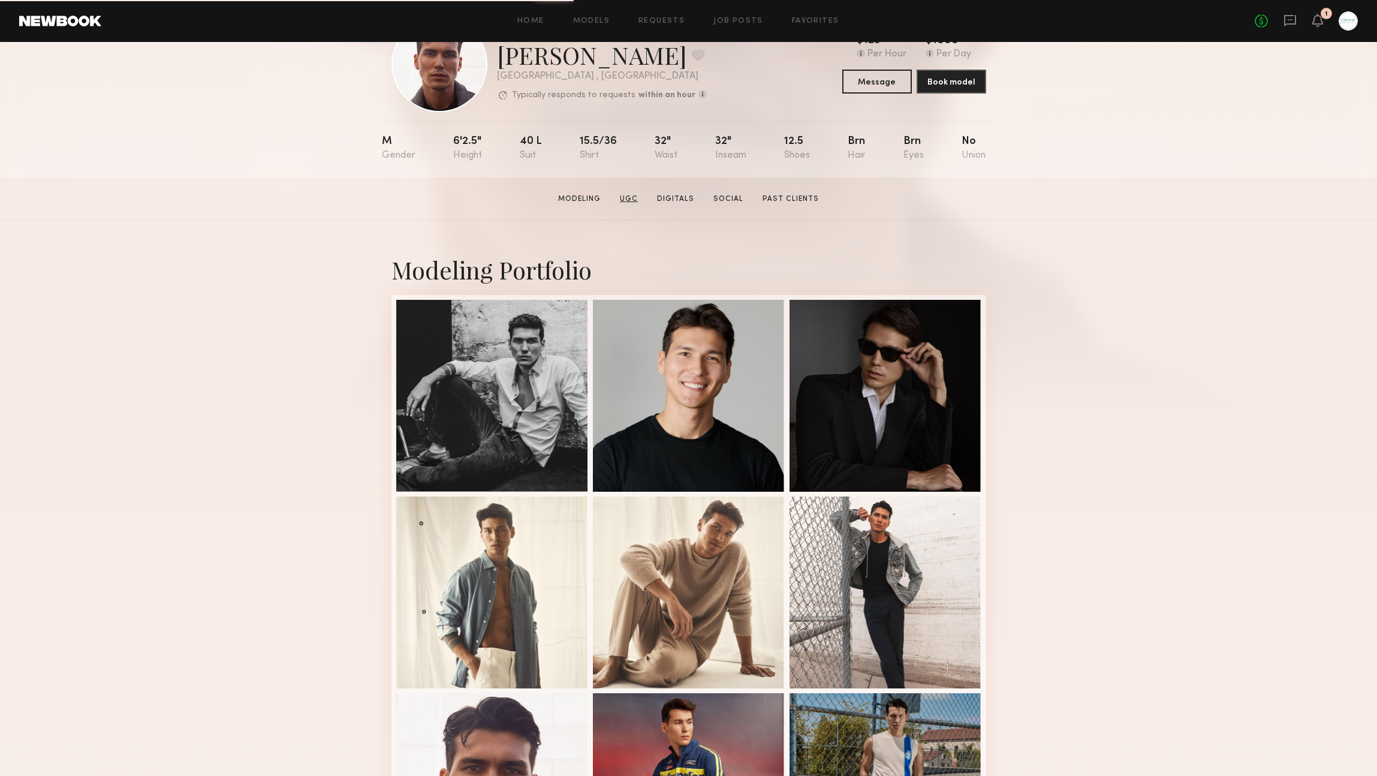
click at [634, 197] on link "UGC" at bounding box center [629, 199] width 28 height 11
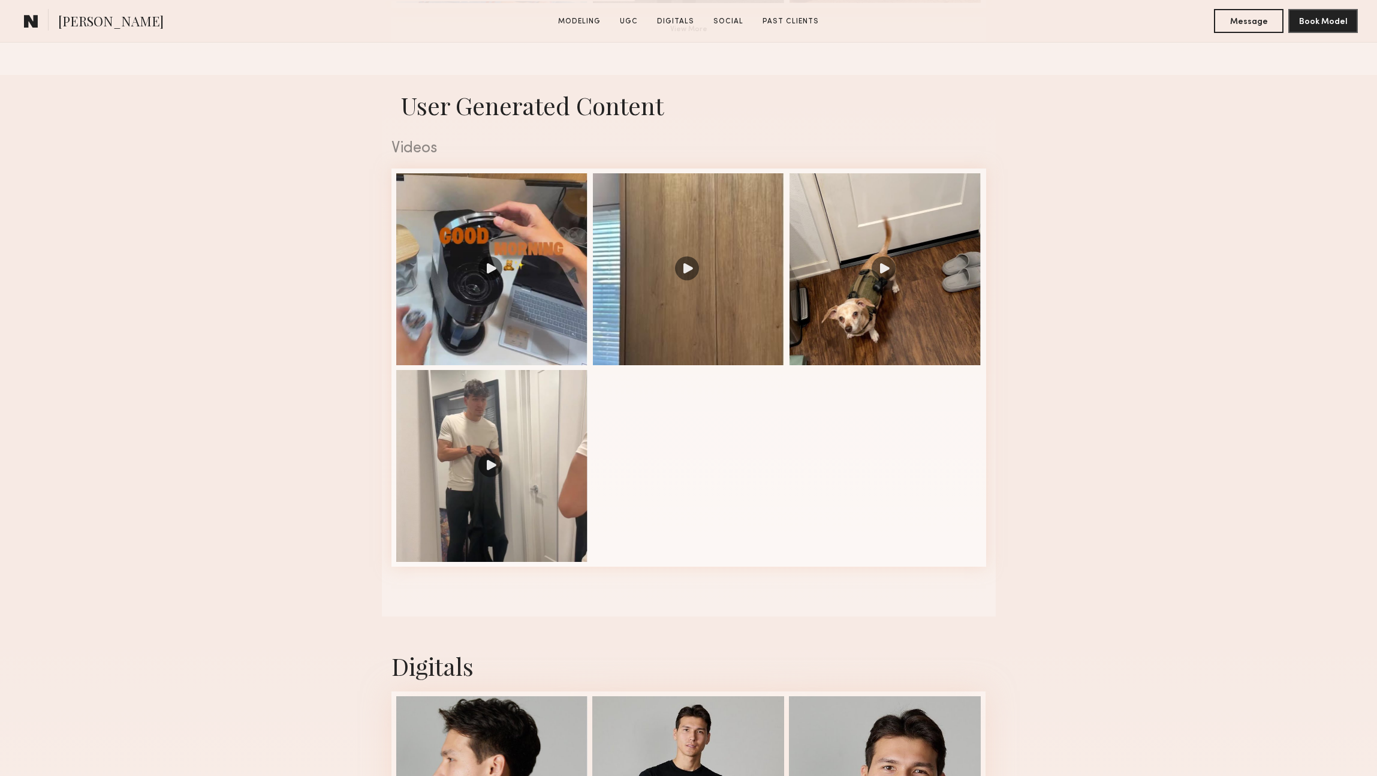
scroll to position [1136, 0]
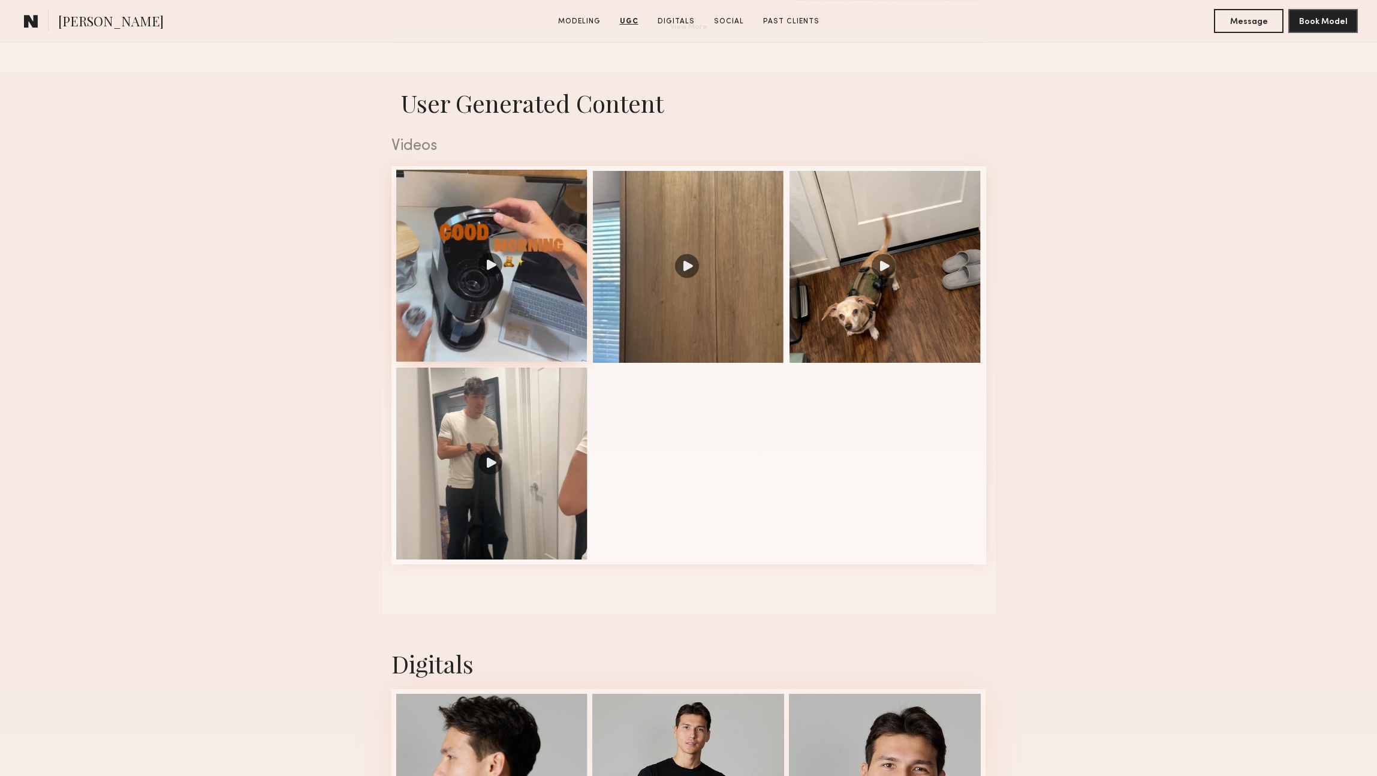
click at [520, 270] on div at bounding box center [492, 266] width 192 height 192
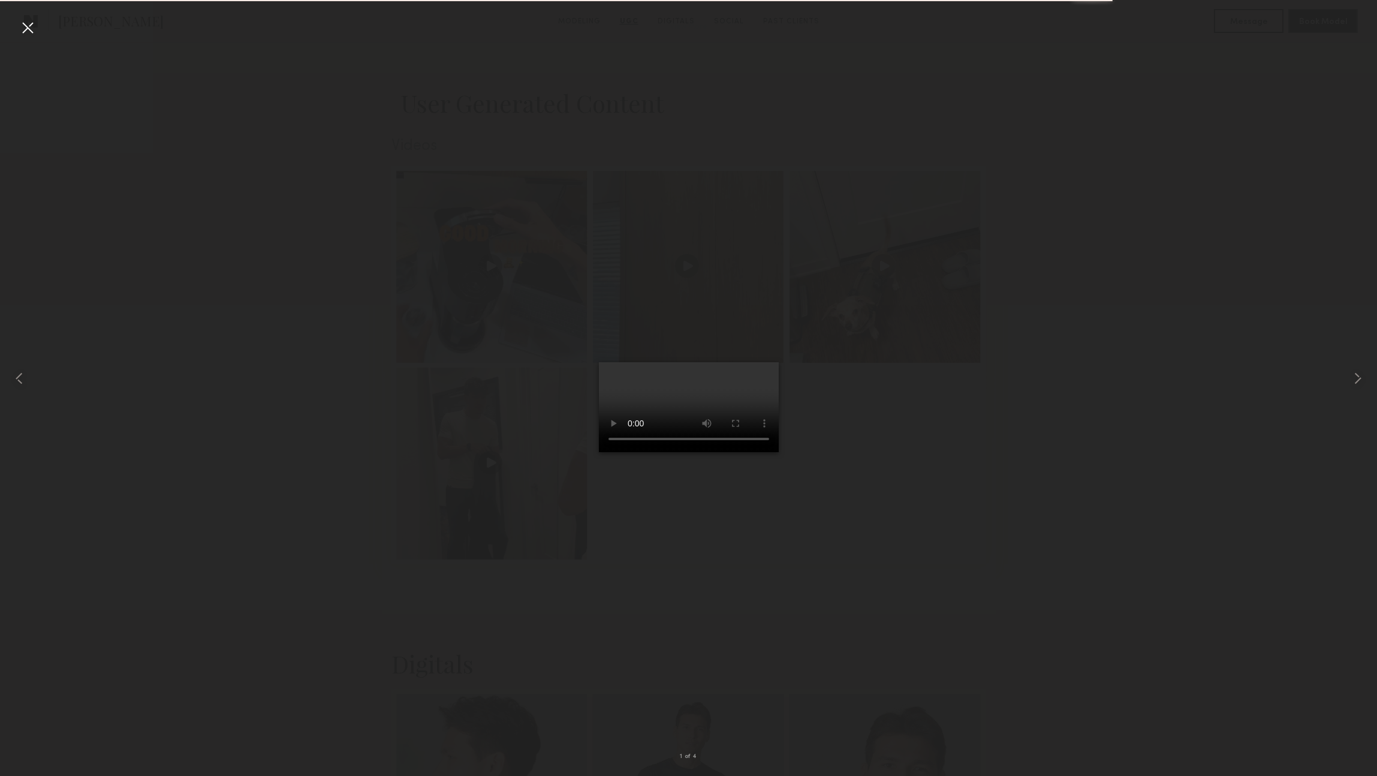
click at [25, 23] on div at bounding box center [27, 27] width 19 height 19
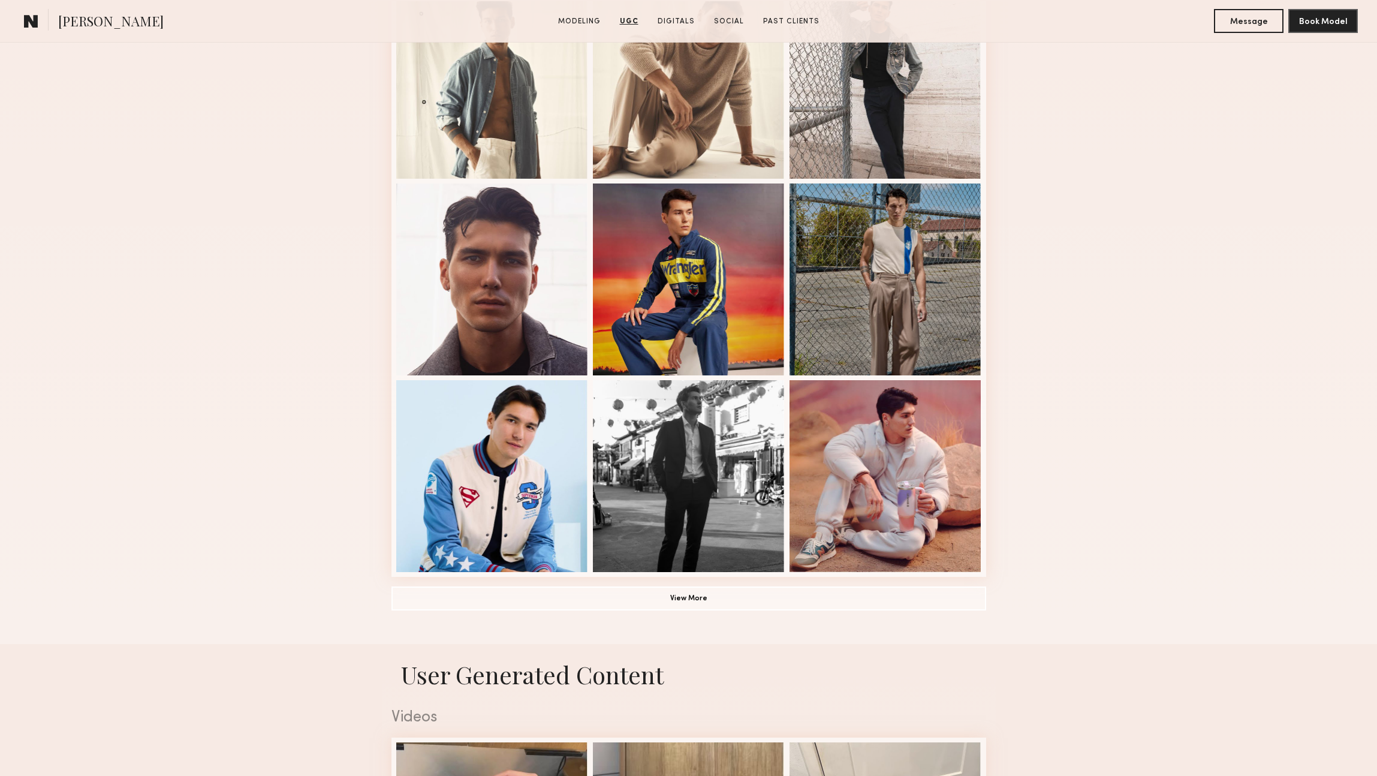
scroll to position [0, 0]
